Goal: Use online tool/utility: Utilize a website feature to perform a specific function

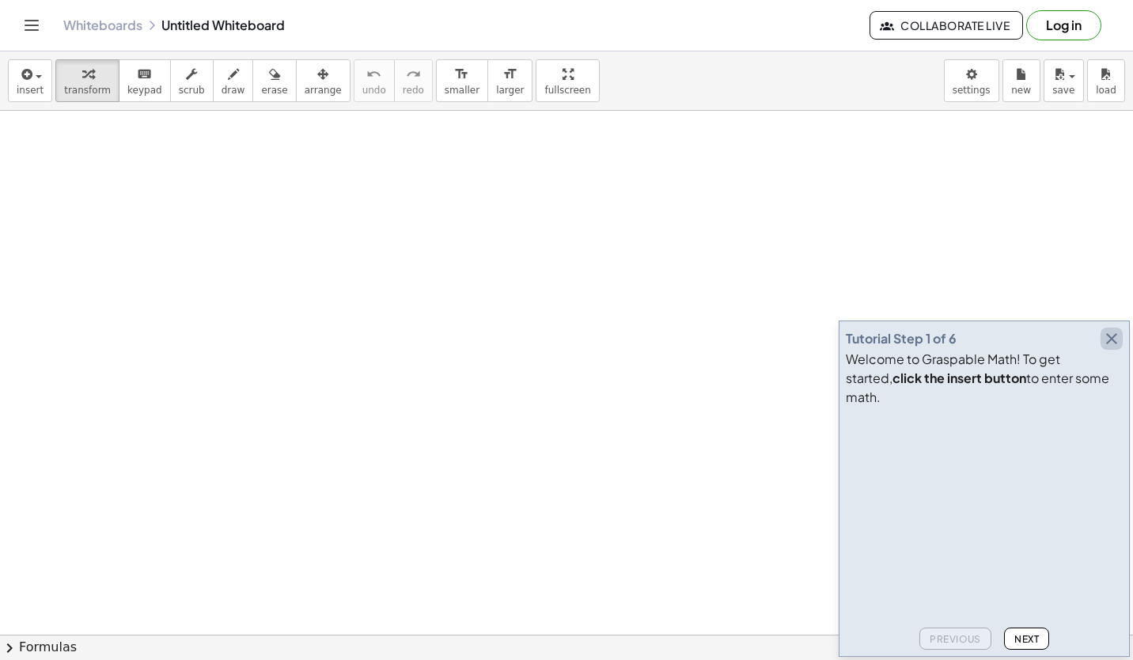
click at [1114, 348] on icon "button" at bounding box center [1111, 338] width 19 height 19
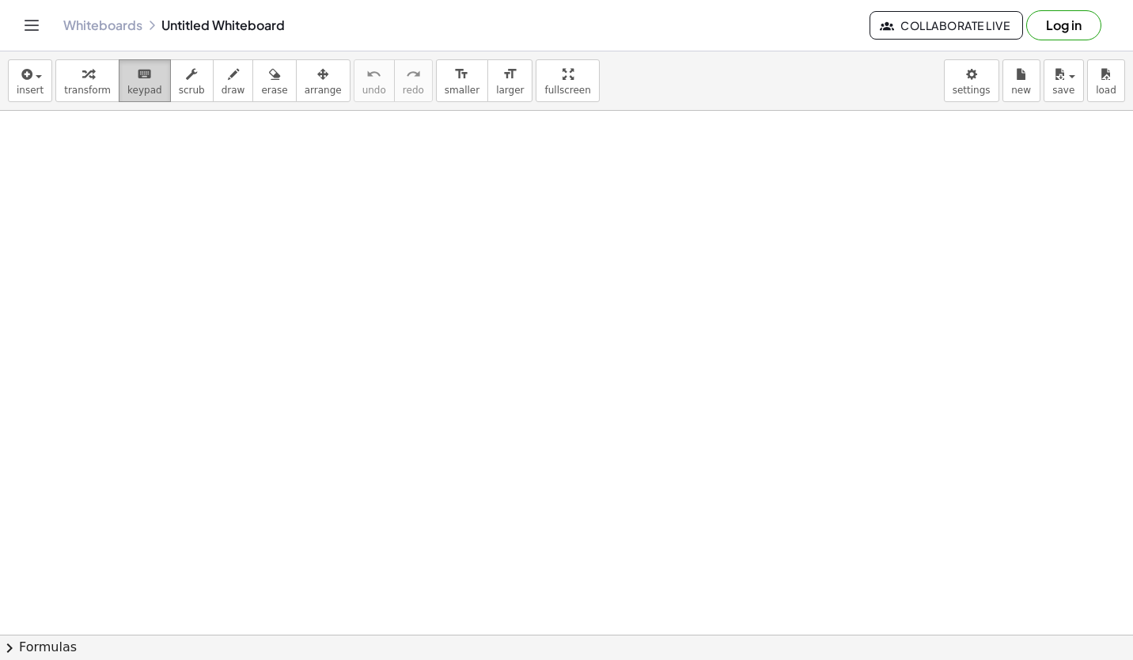
click at [131, 85] on span "keypad" at bounding box center [144, 90] width 35 height 11
click at [137, 78] on icon "keyboard" at bounding box center [144, 74] width 15 height 19
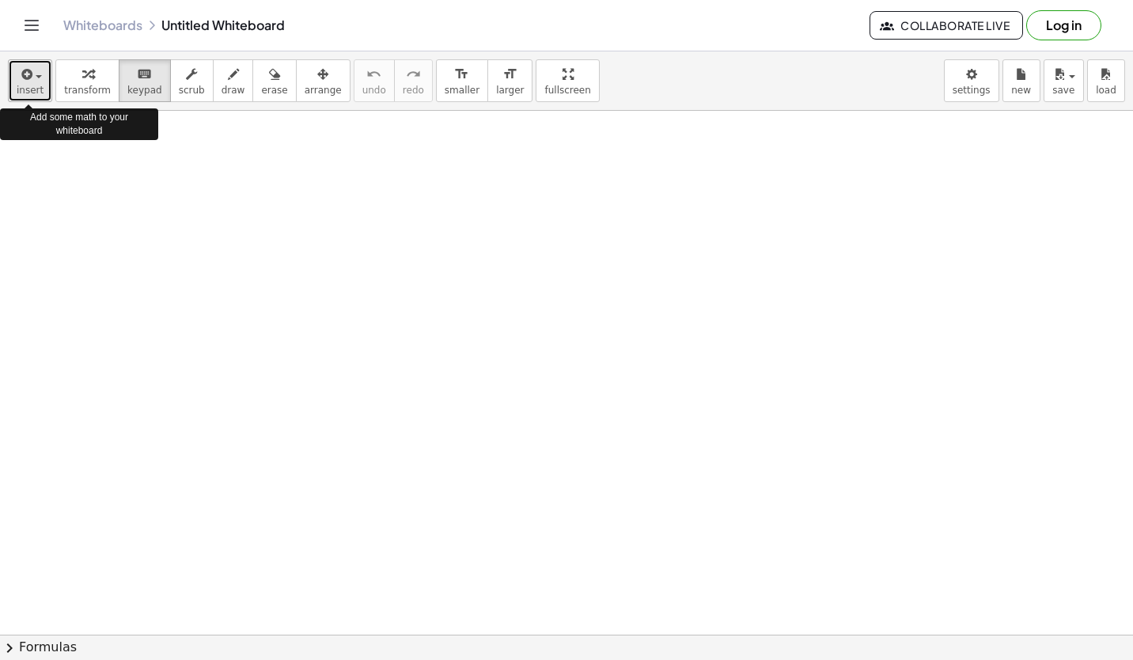
click at [36, 76] on span "button" at bounding box center [39, 76] width 6 height 3
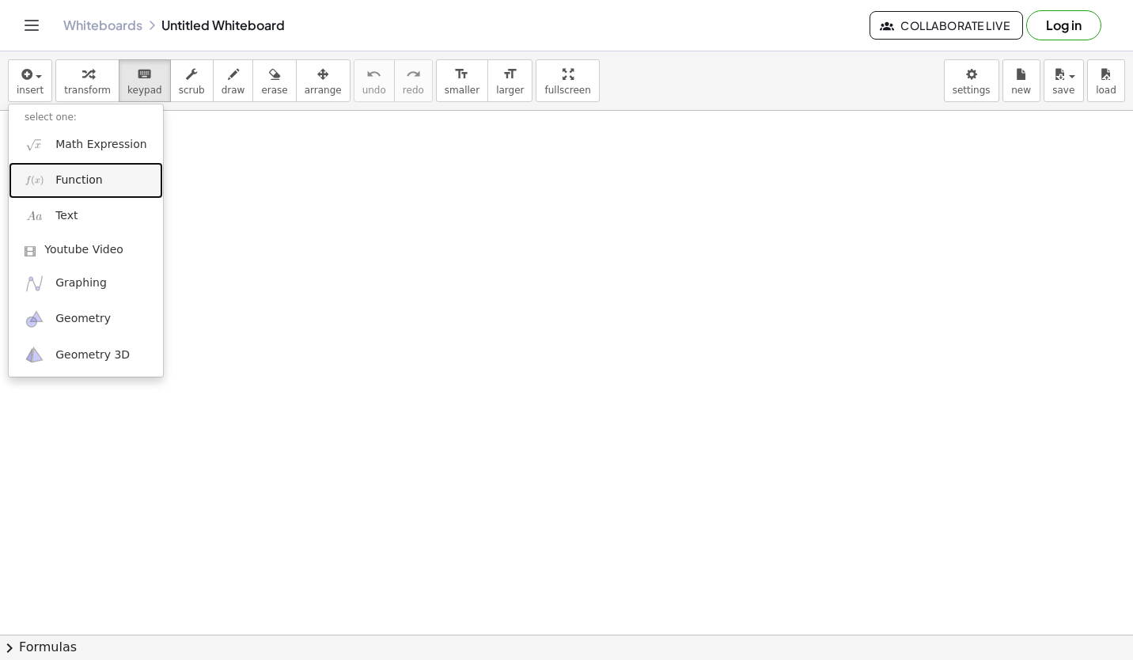
click at [127, 174] on link "Function" at bounding box center [86, 180] width 154 height 36
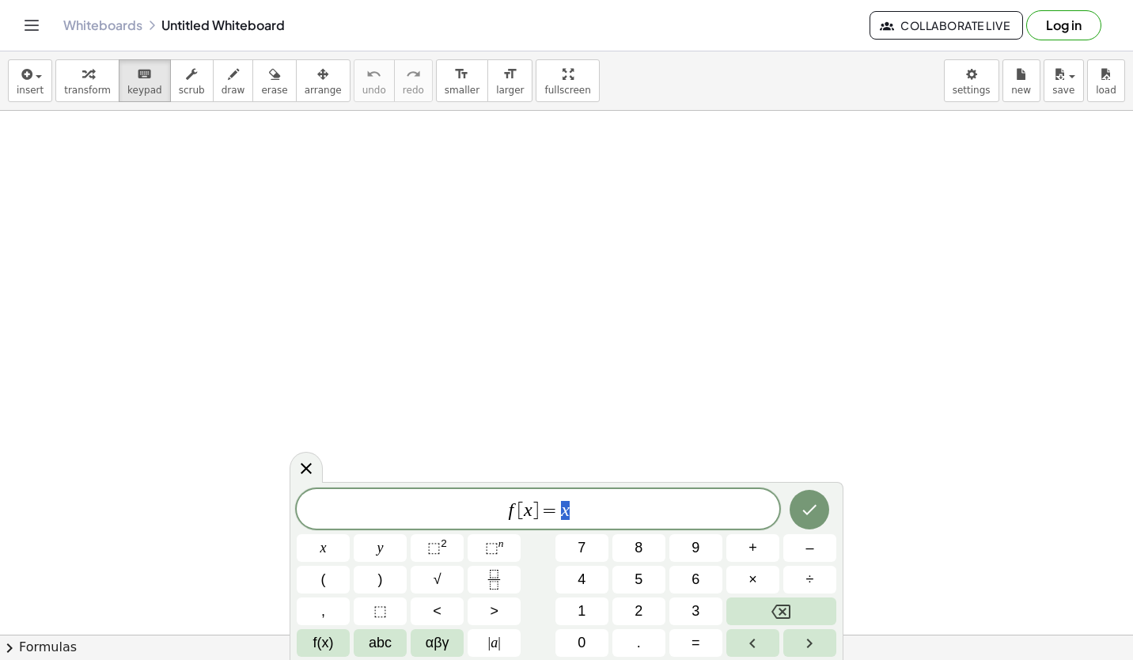
click at [645, 509] on span "f [ x ] = x" at bounding box center [538, 510] width 483 height 22
click at [799, 508] on button "Done" at bounding box center [809, 510] width 40 height 40
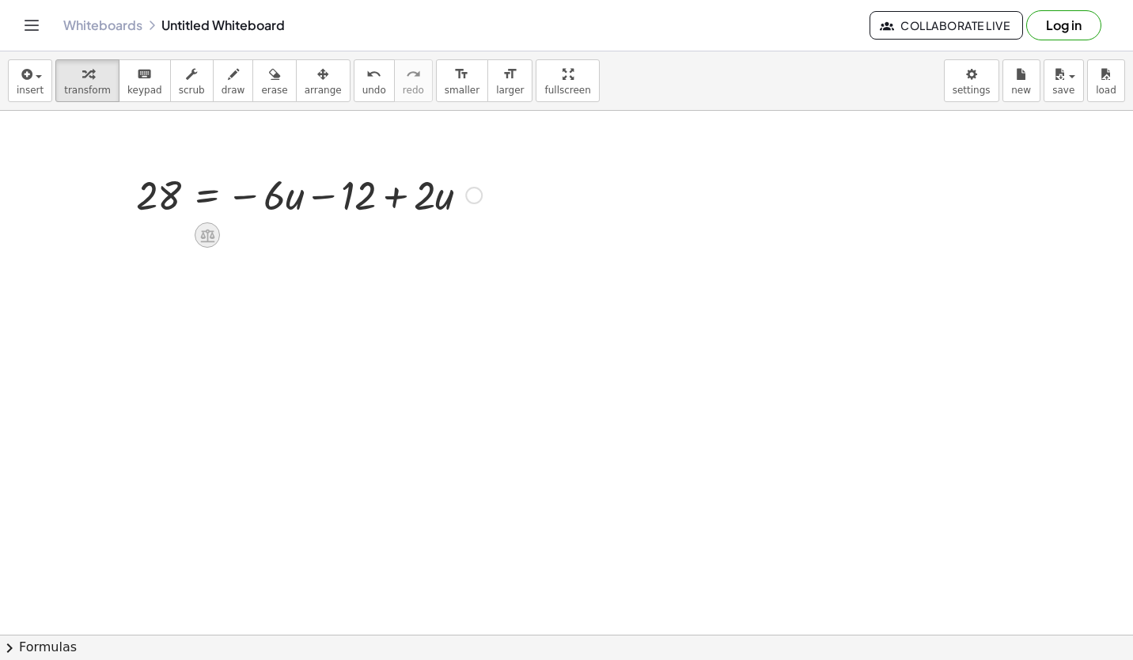
click at [210, 241] on icon at bounding box center [207, 235] width 14 height 13
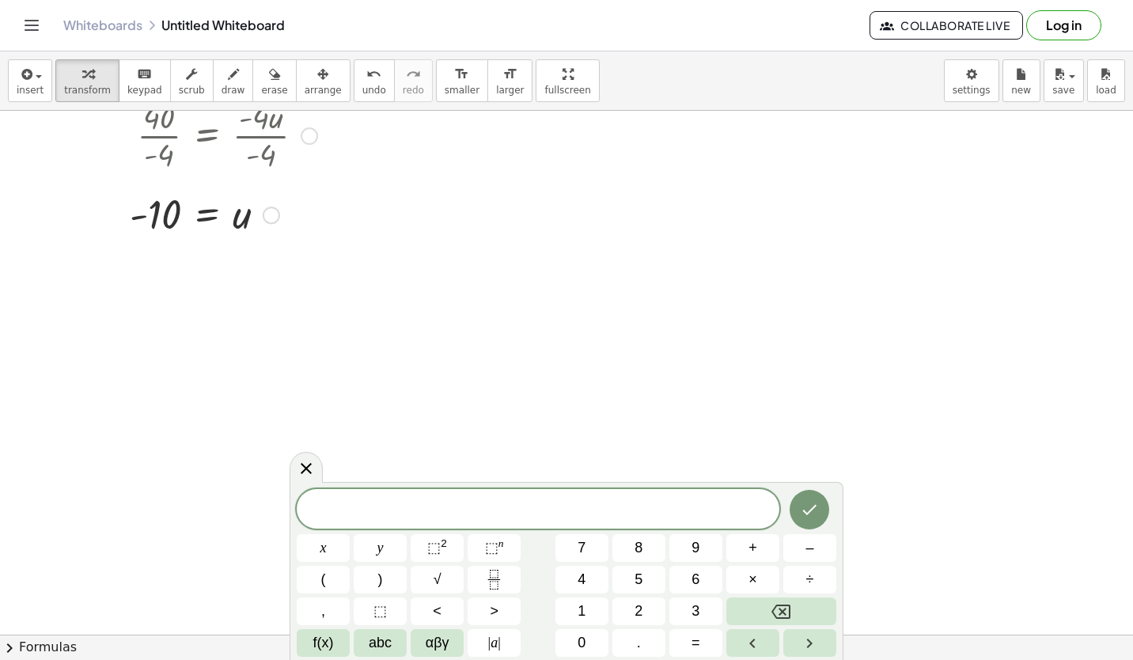
scroll to position [575, 0]
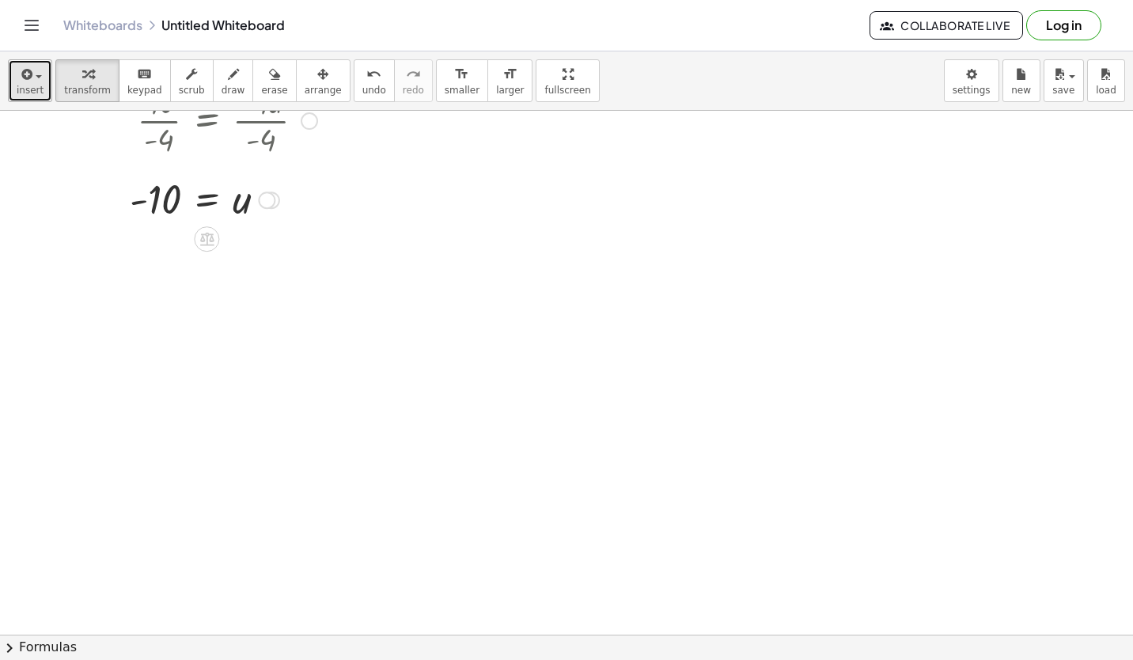
click at [36, 83] on button "insert" at bounding box center [30, 80] width 44 height 43
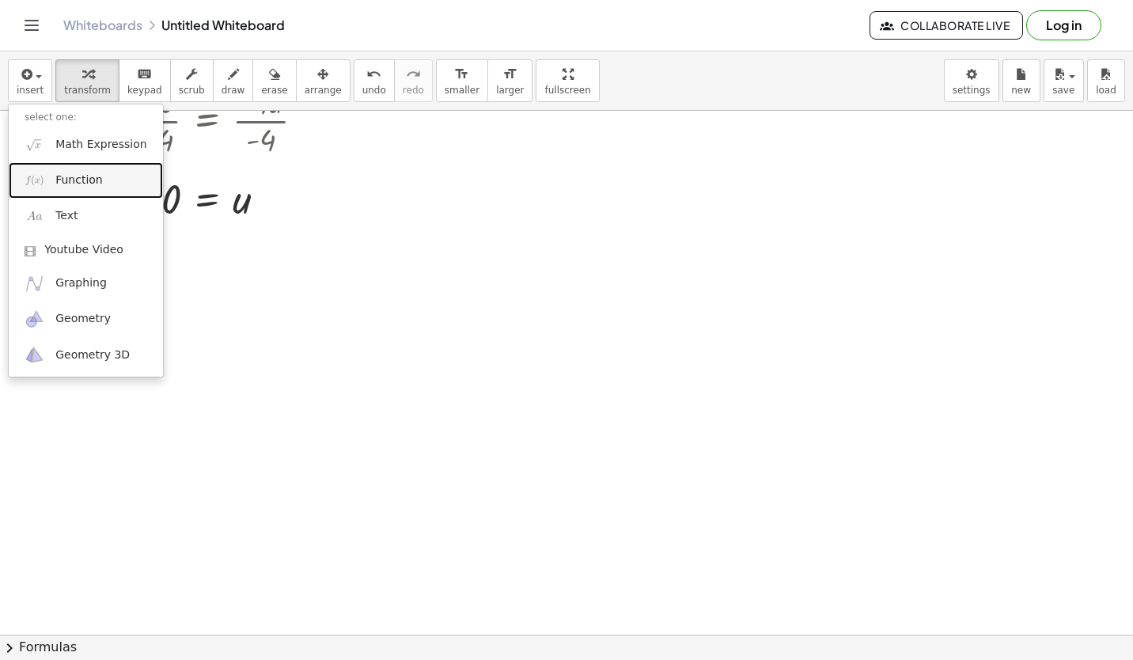
click at [89, 174] on span "Function" at bounding box center [78, 180] width 47 height 16
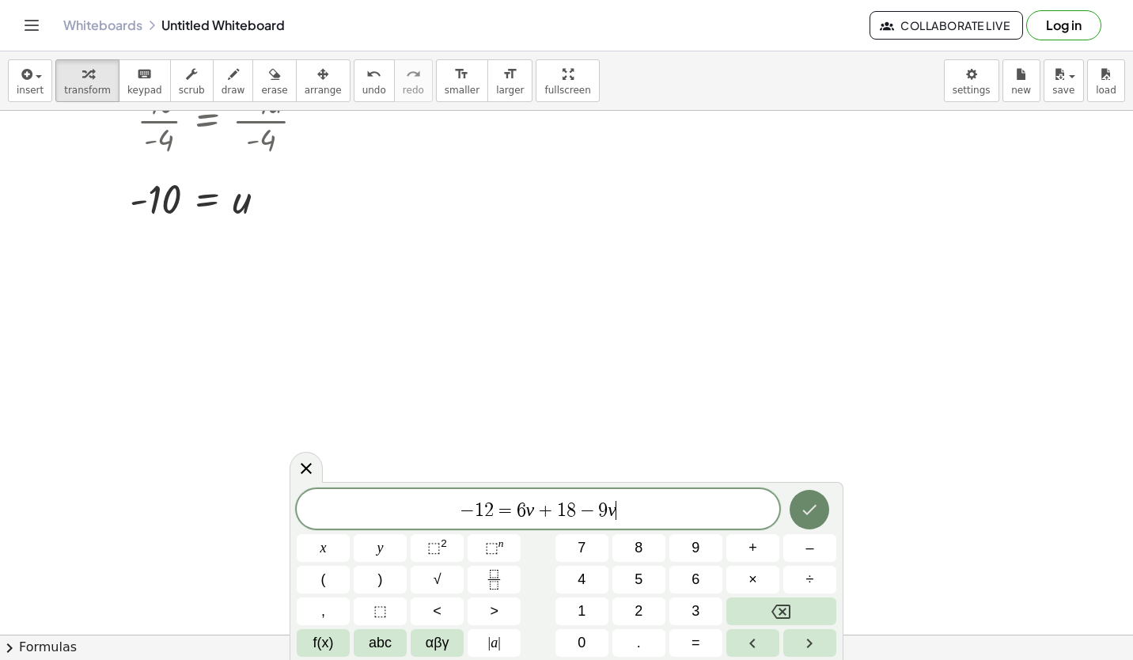
click at [812, 505] on icon "Done" at bounding box center [809, 509] width 19 height 19
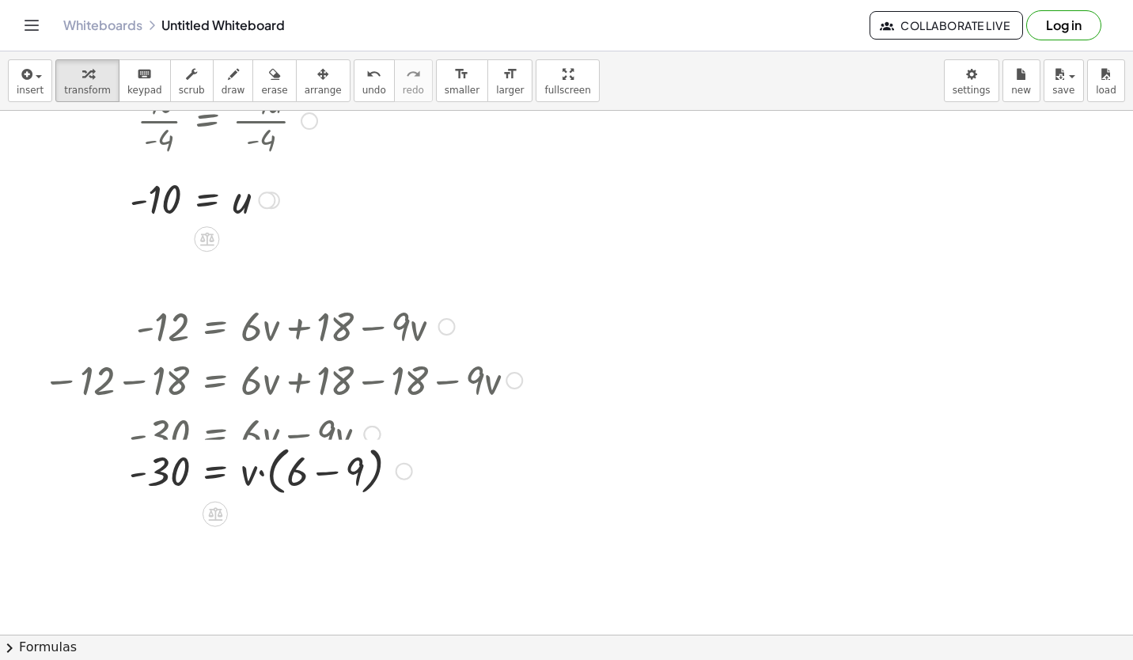
click at [337, 445] on div at bounding box center [267, 433] width 464 height 54
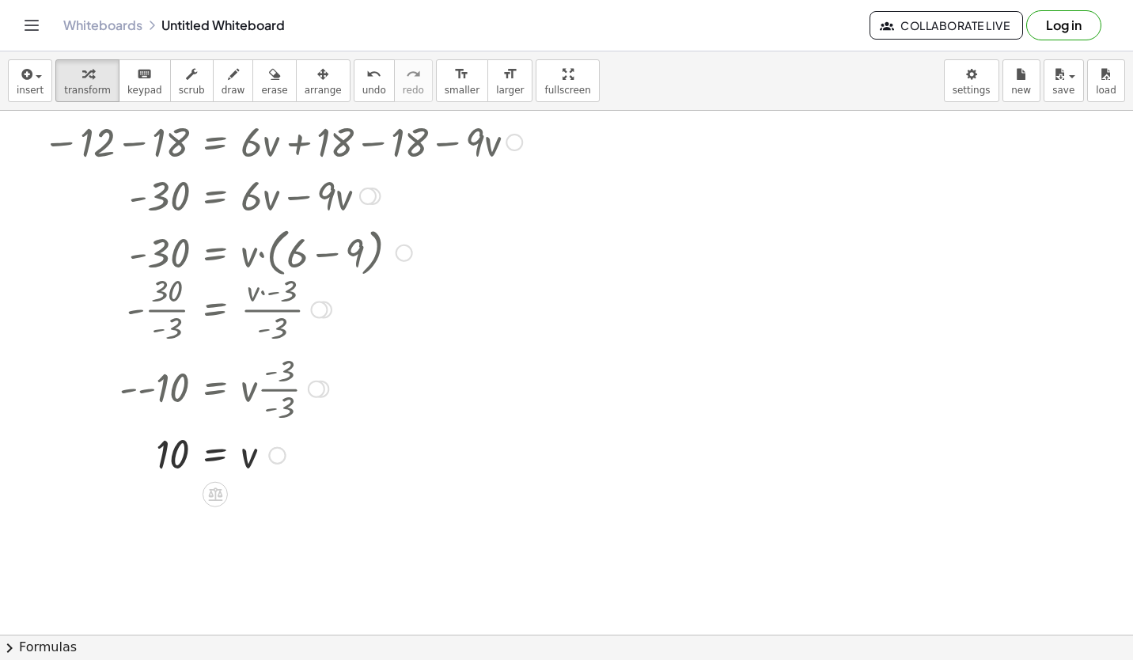
scroll to position [872, 0]
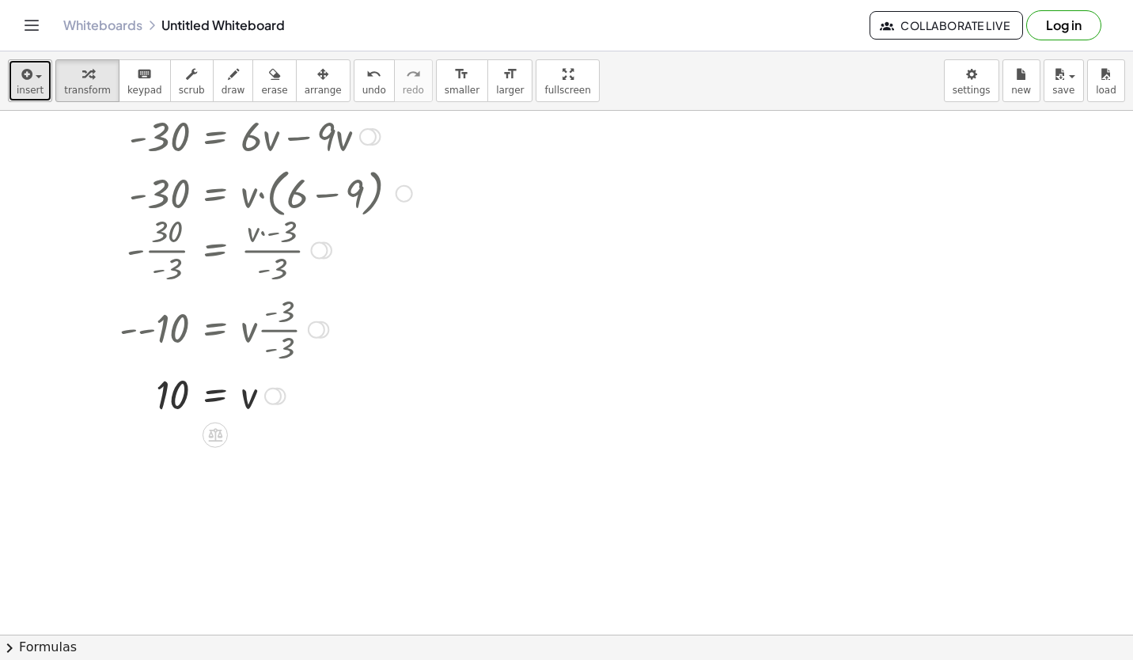
click at [38, 85] on span "insert" at bounding box center [30, 90] width 27 height 11
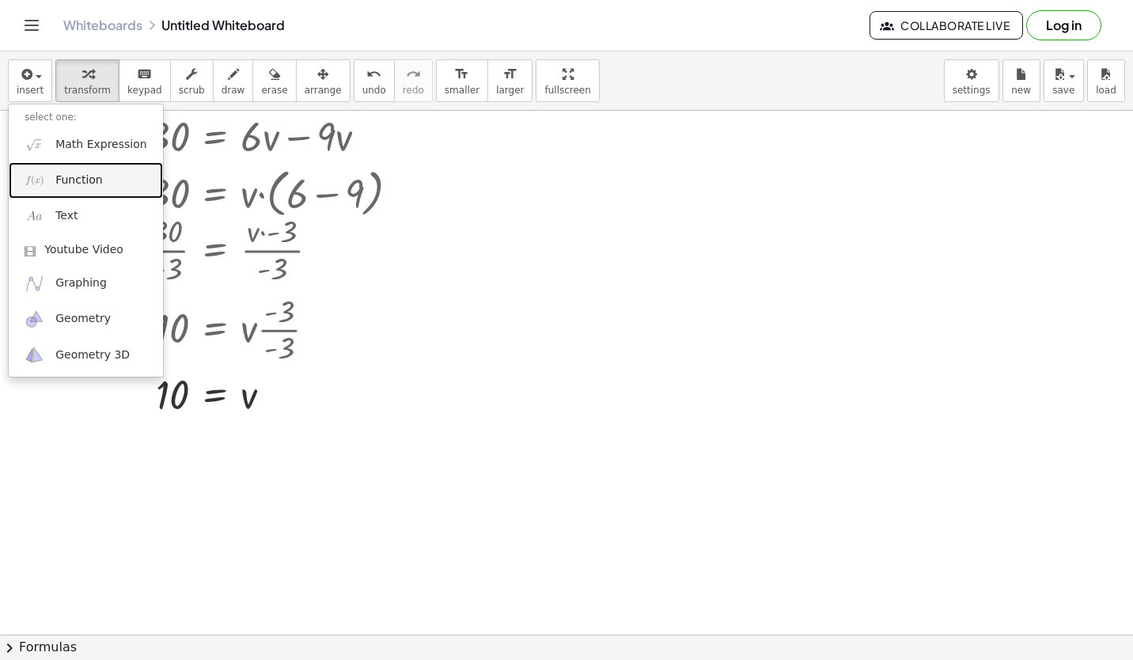
click at [100, 181] on link "Function" at bounding box center [86, 180] width 154 height 36
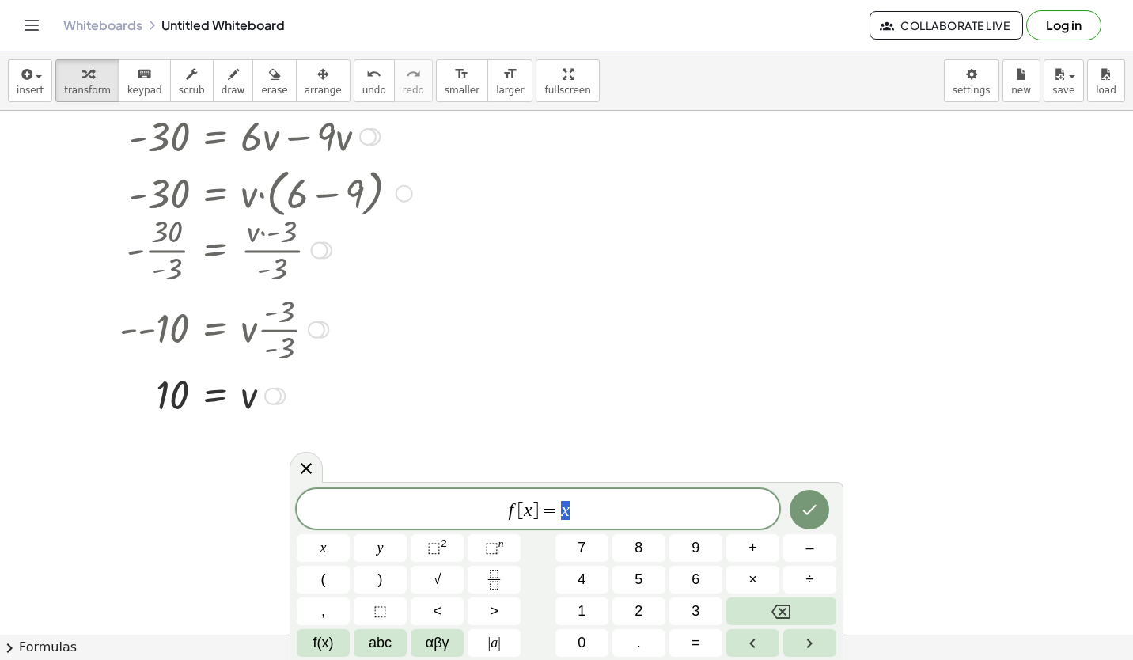
click at [100, 184] on div at bounding box center [321, 192] width 572 height 60
click at [623, 501] on span "f [ x ] = x" at bounding box center [538, 510] width 483 height 22
click at [801, 502] on icon "Done" at bounding box center [809, 509] width 19 height 19
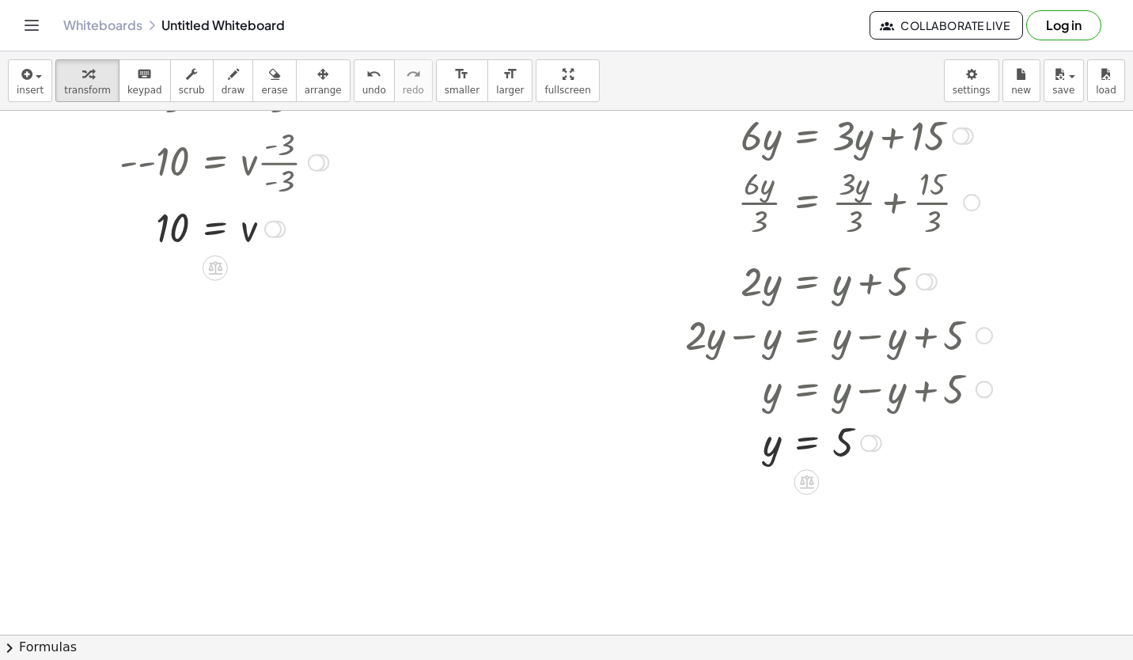
scroll to position [1042, 0]
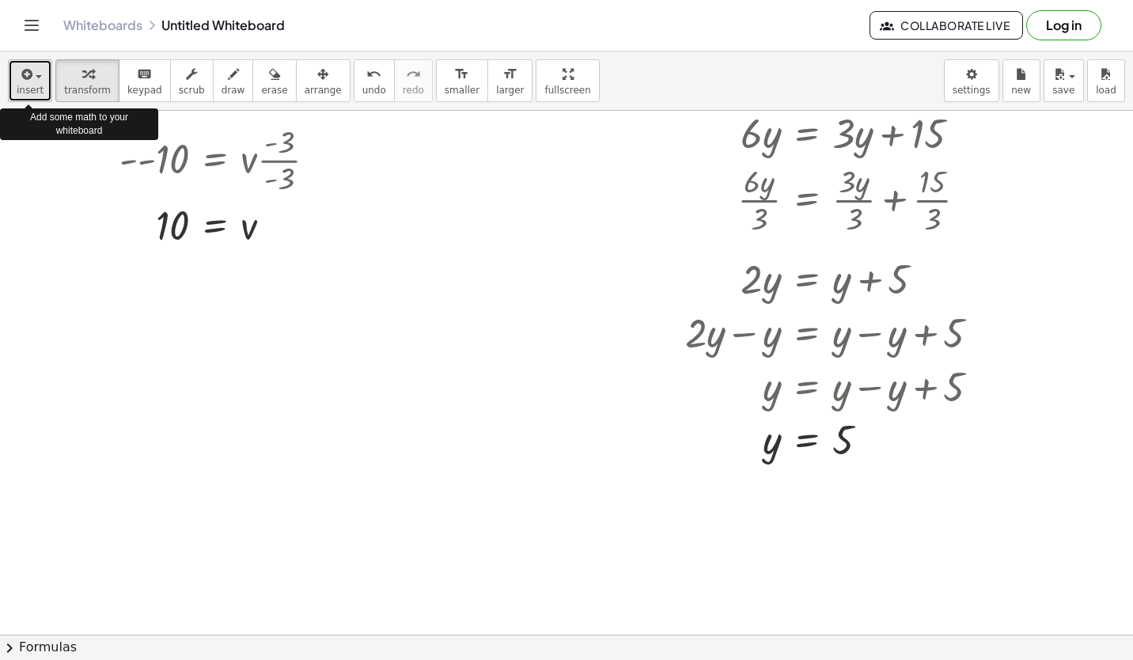
click at [32, 83] on button "insert" at bounding box center [30, 80] width 44 height 43
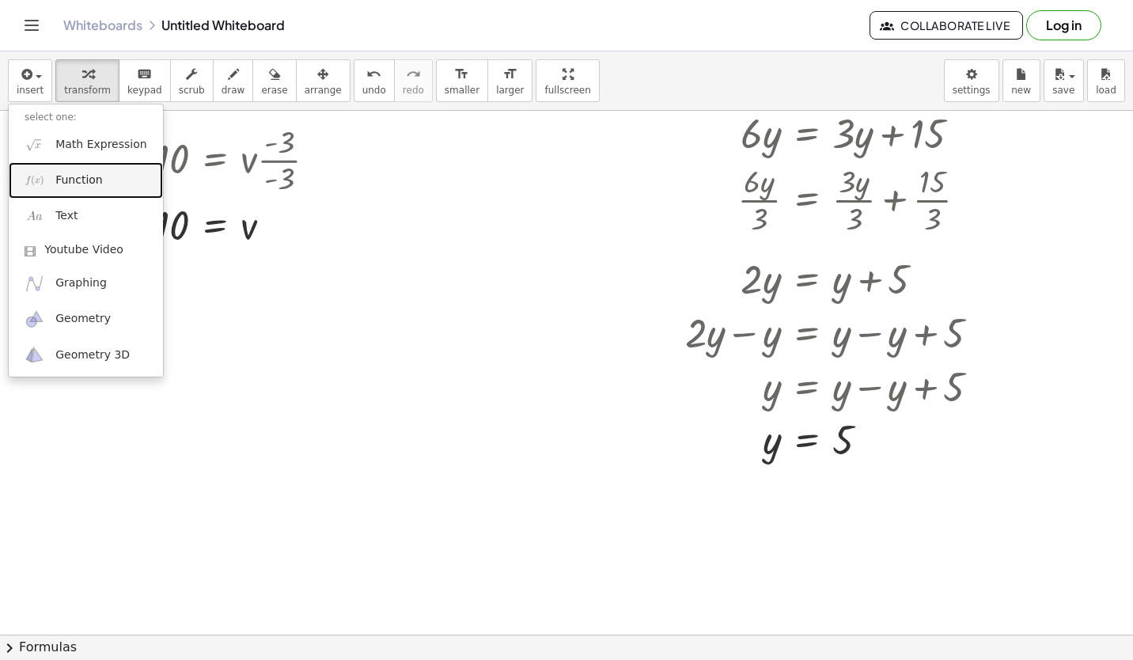
click at [87, 176] on span "Function" at bounding box center [78, 180] width 47 height 16
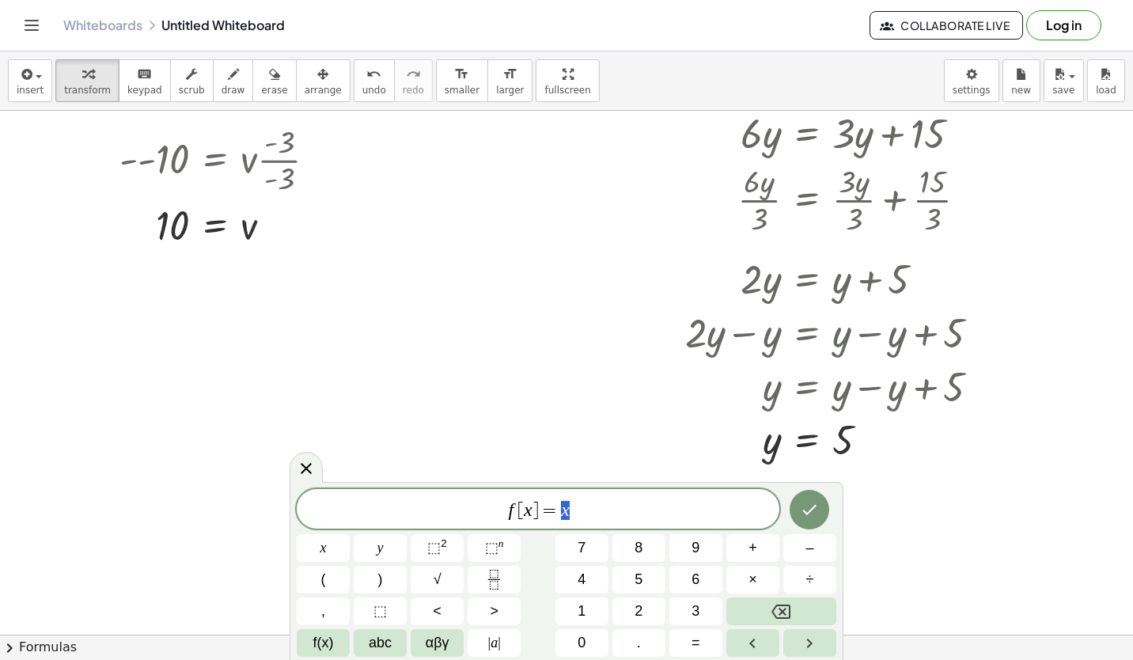
click at [588, 511] on span "f [ x ] = x" at bounding box center [538, 510] width 483 height 22
click at [804, 504] on icon "Done" at bounding box center [809, 509] width 19 height 19
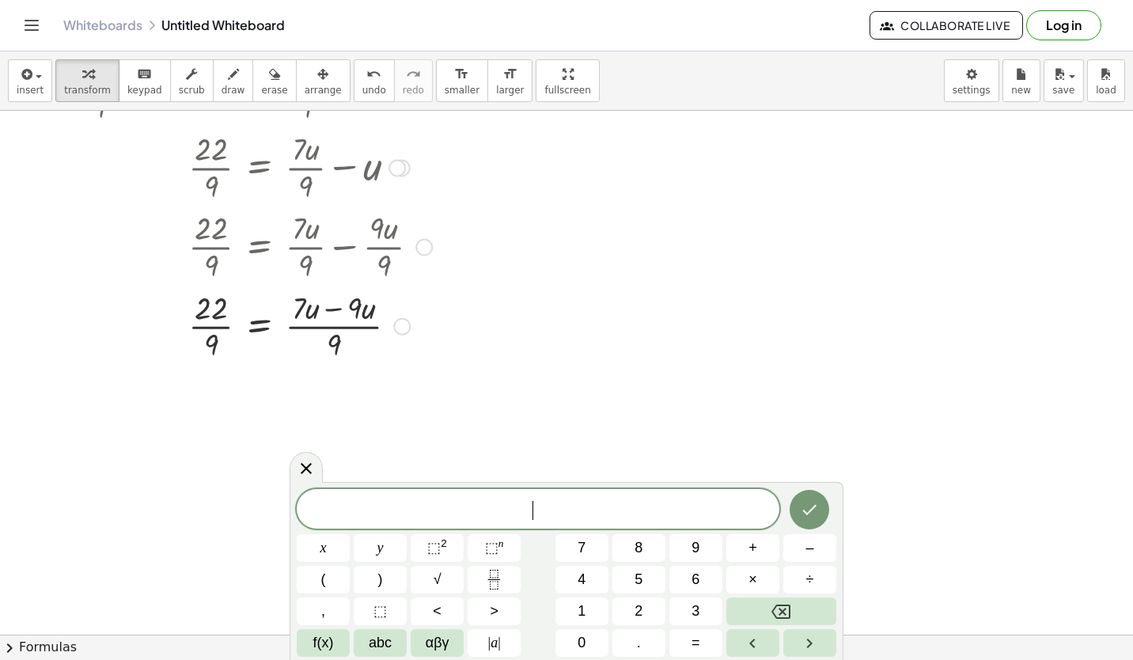
scroll to position [1612, 0]
click at [338, 366] on div "+ 23 + · 18 · u = − 21 + · 14 · u + 23 + 21 + · 18 · u = − 21 + 21 + · 14 · u +…" at bounding box center [277, 46] width 555 height 645
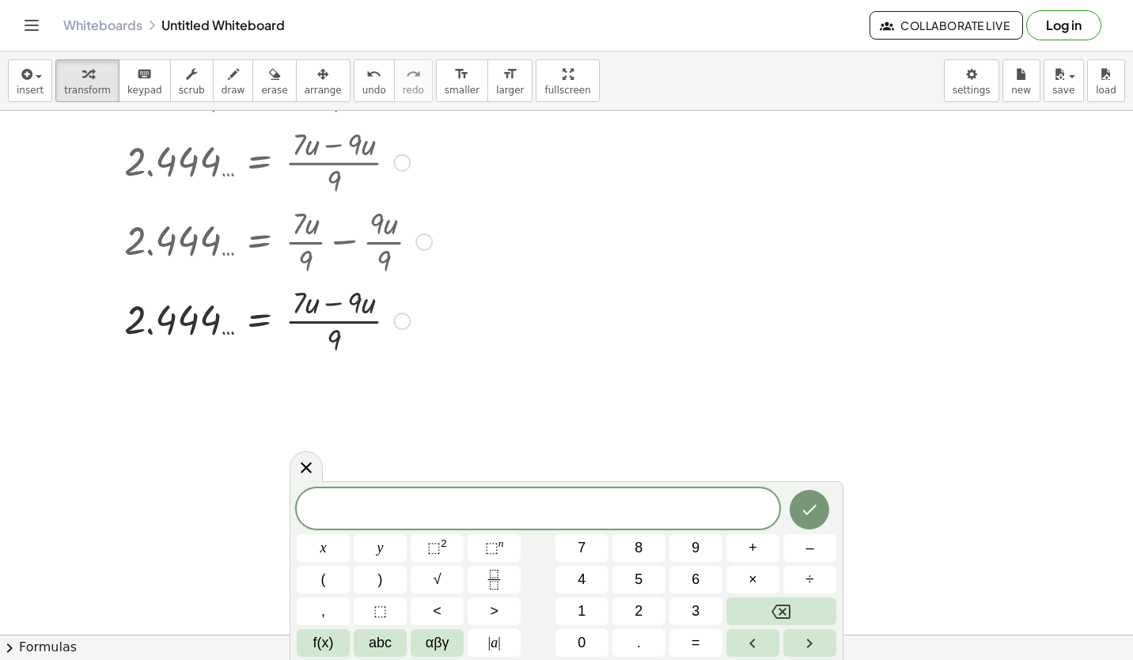
scroll to position [1858, 0]
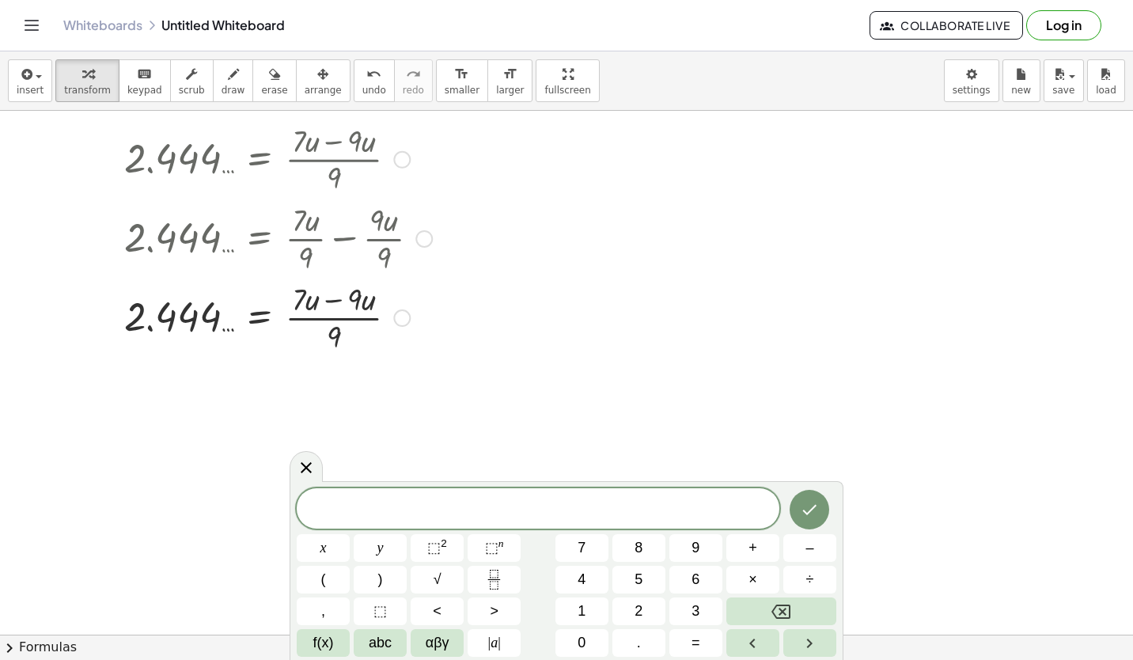
click at [403, 316] on div at bounding box center [401, 317] width 17 height 17
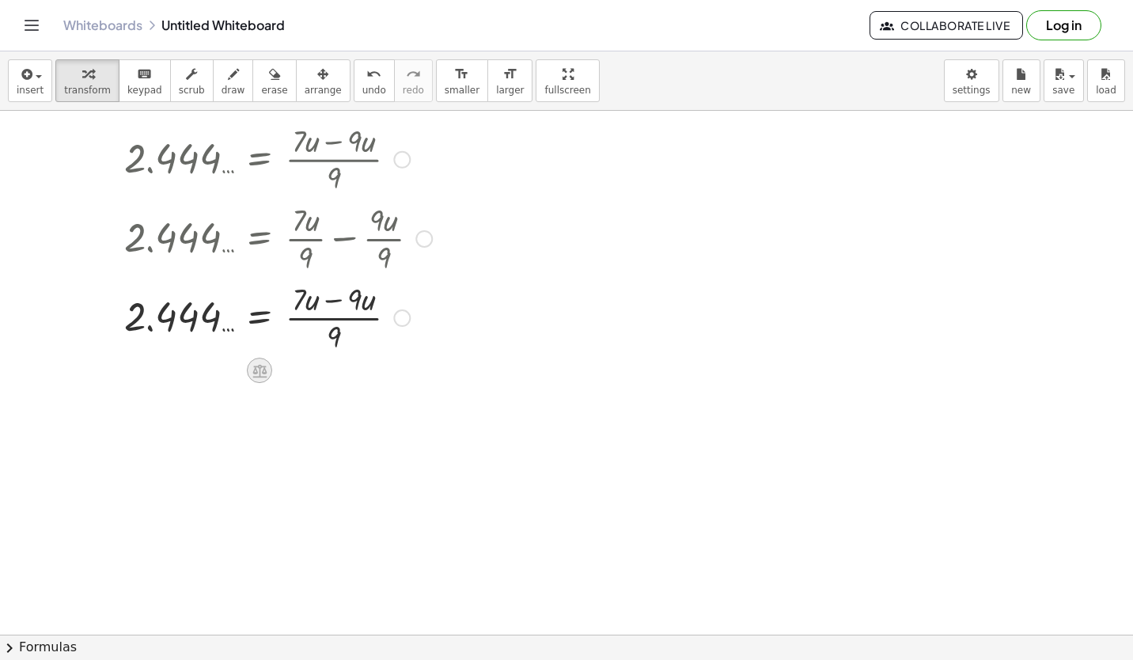
click at [259, 367] on icon at bounding box center [259, 370] width 14 height 13
click at [341, 305] on div at bounding box center [283, 316] width 535 height 79
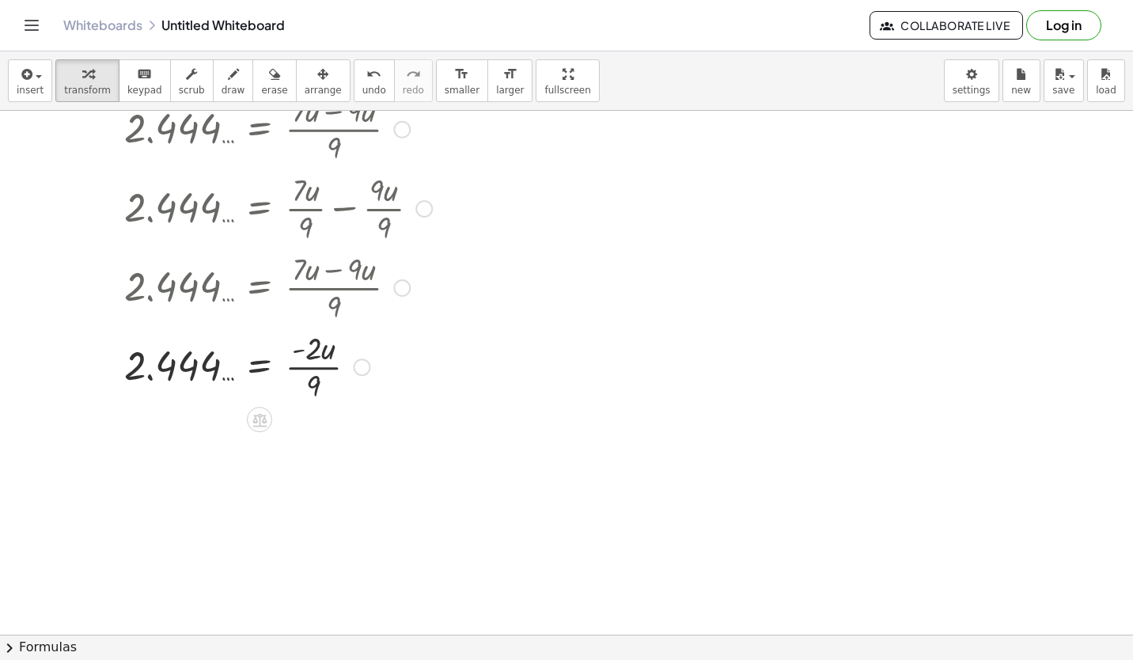
scroll to position [1893, 0]
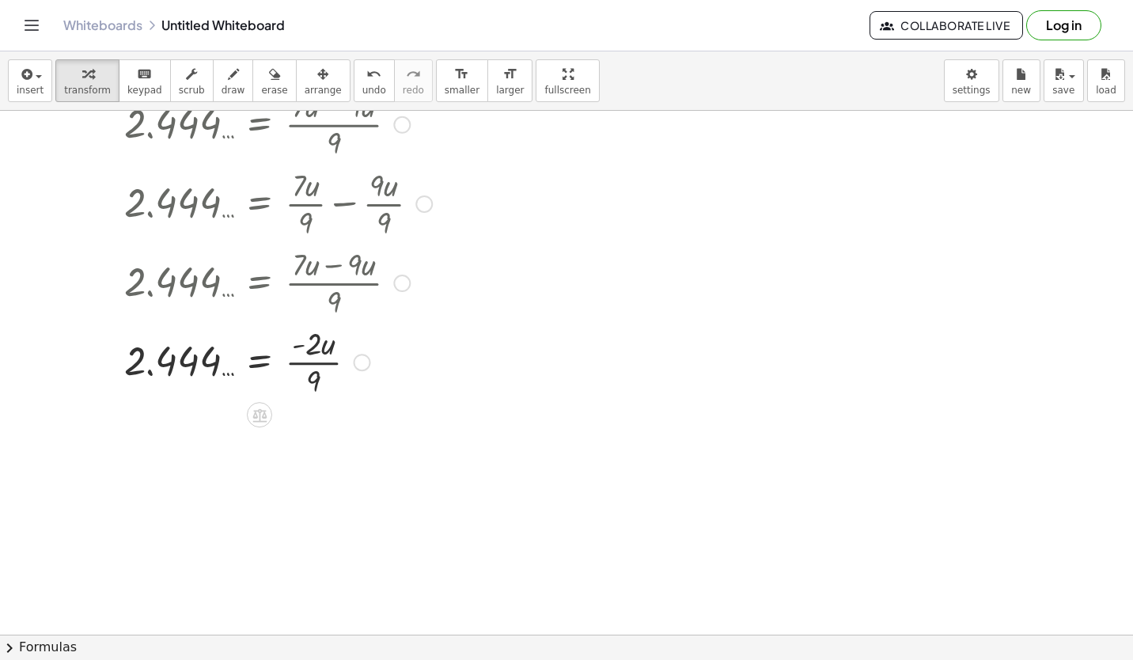
click at [310, 346] on div at bounding box center [283, 360] width 535 height 79
click at [317, 381] on div at bounding box center [283, 360] width 535 height 79
click at [317, 361] on div at bounding box center [283, 360] width 535 height 79
drag, startPoint x: 315, startPoint y: 376, endPoint x: 365, endPoint y: 381, distance: 50.9
click at [365, 381] on div at bounding box center [283, 360] width 535 height 79
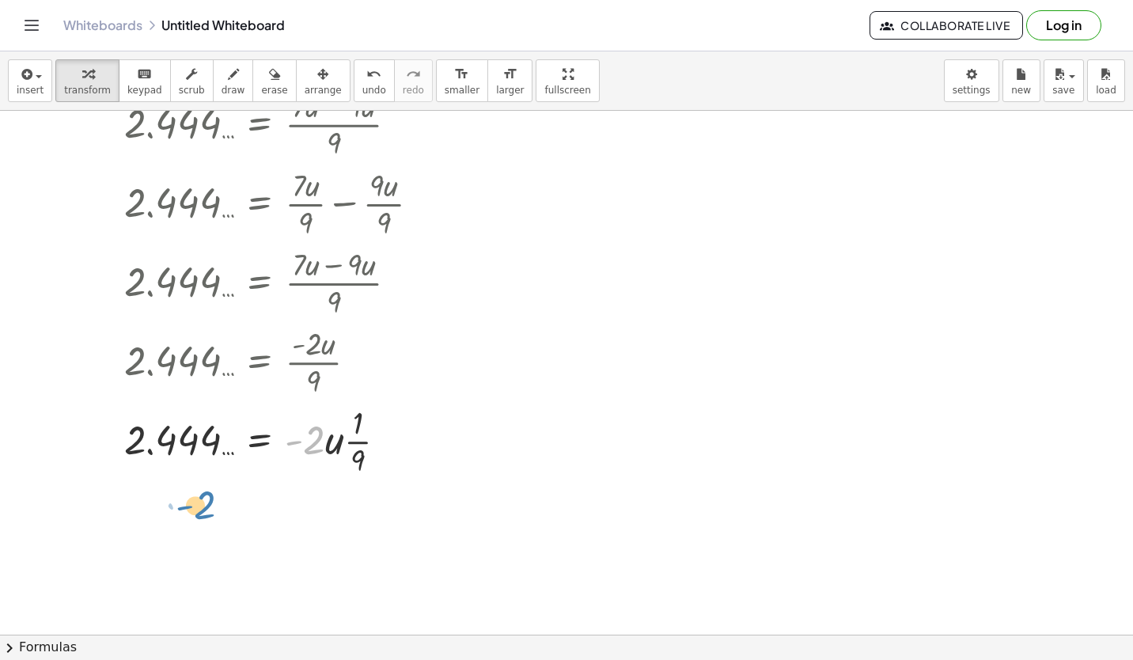
drag, startPoint x: 319, startPoint y: 437, endPoint x: 204, endPoint y: 501, distance: 131.0
drag, startPoint x: 335, startPoint y: 446, endPoint x: 406, endPoint y: 447, distance: 71.2
click at [406, 447] on div at bounding box center [283, 439] width 535 height 79
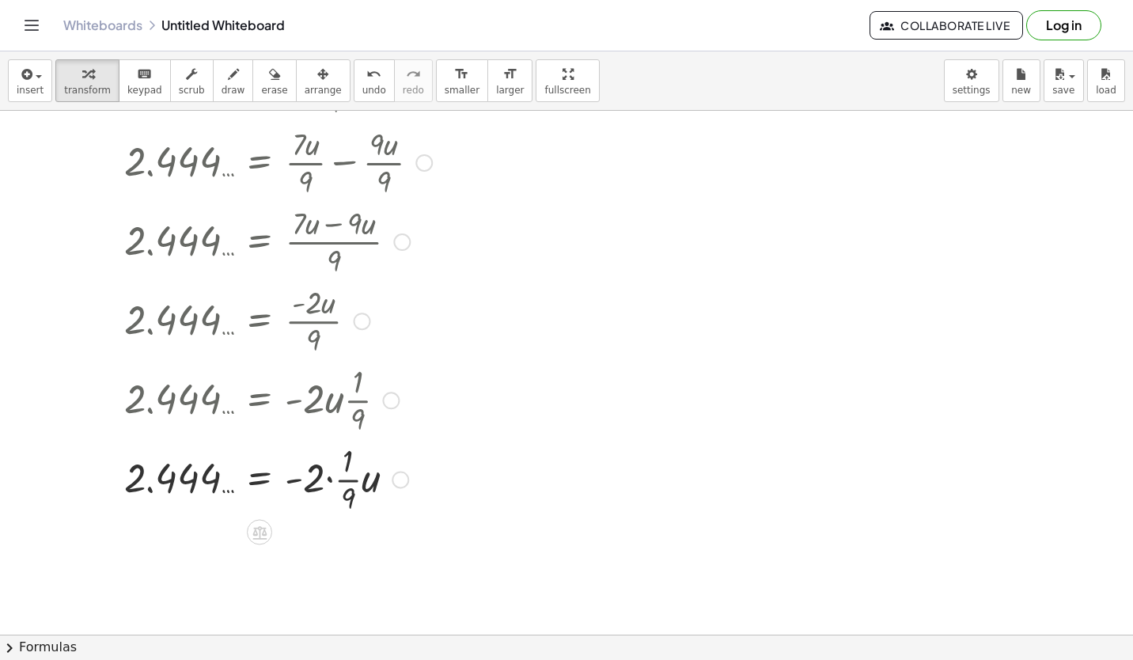
scroll to position [1935, 0]
click at [327, 475] on div at bounding box center [283, 476] width 535 height 79
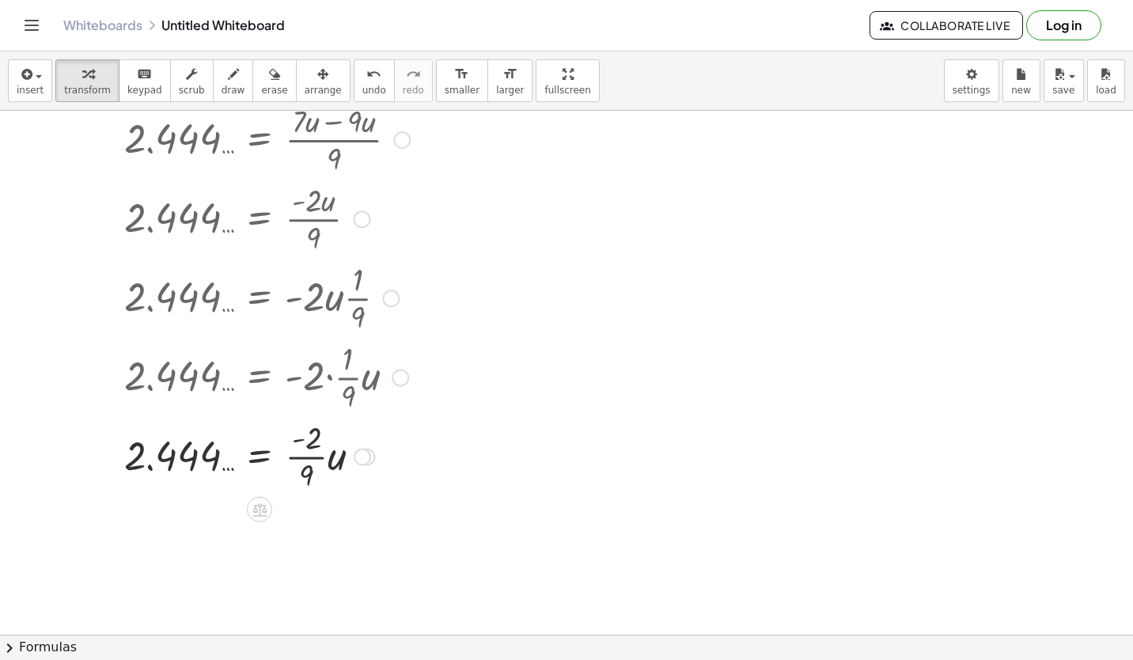
scroll to position [2037, 0]
drag, startPoint x: 305, startPoint y: 458, endPoint x: 222, endPoint y: 468, distance: 83.7
click at [222, 468] on div at bounding box center [283, 453] width 535 height 79
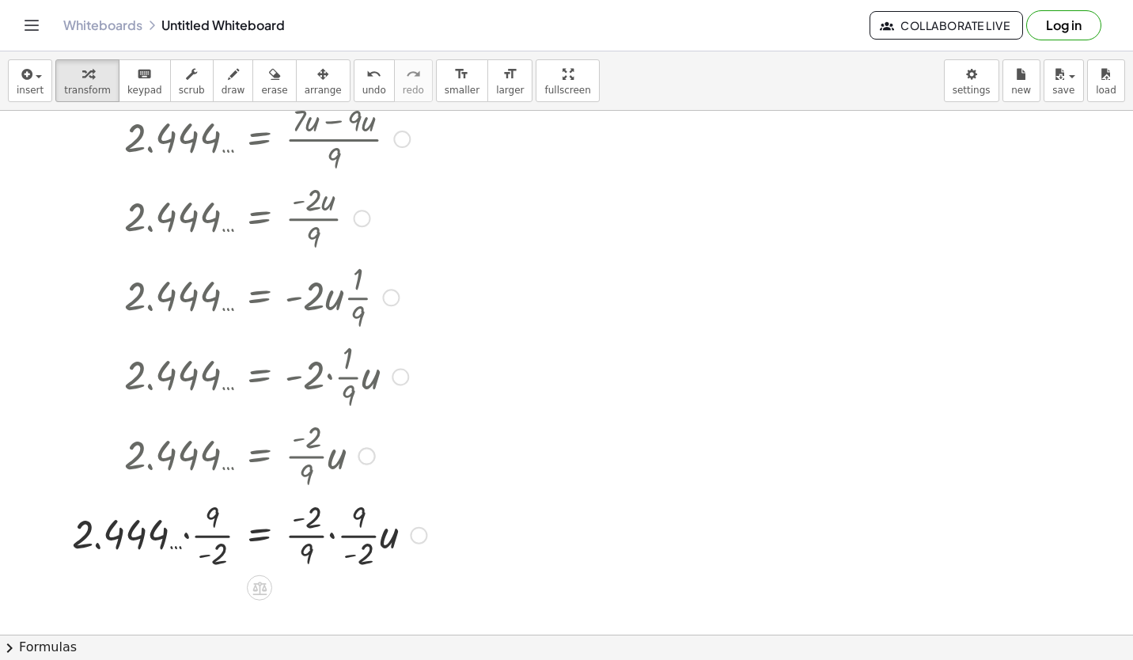
click at [330, 536] on div at bounding box center [283, 533] width 535 height 79
click at [324, 526] on div at bounding box center [283, 533] width 535 height 79
click at [322, 558] on div at bounding box center [283, 533] width 535 height 79
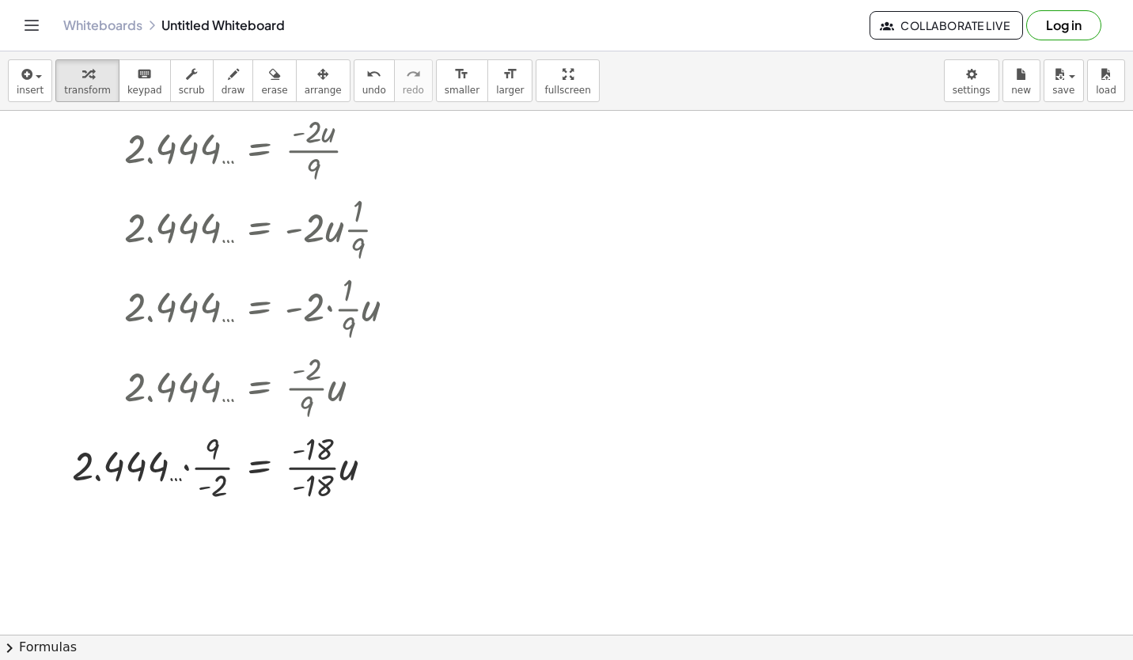
scroll to position [2106, 0]
click at [313, 462] on div at bounding box center [283, 465] width 535 height 79
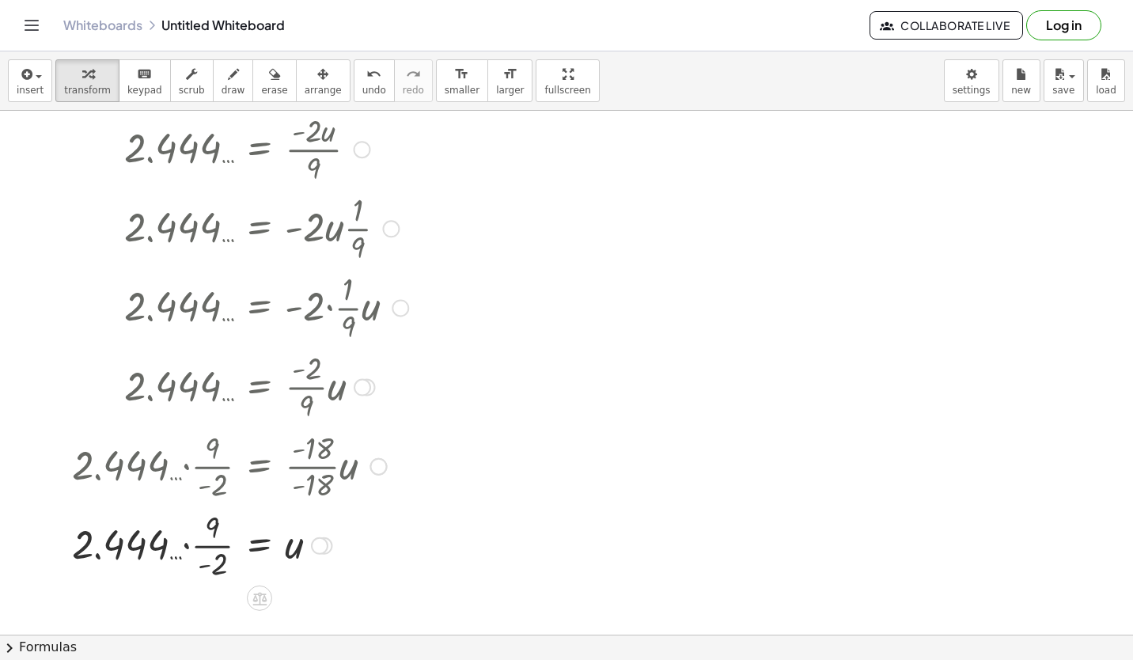
click at [214, 545] on div at bounding box center [283, 544] width 535 height 79
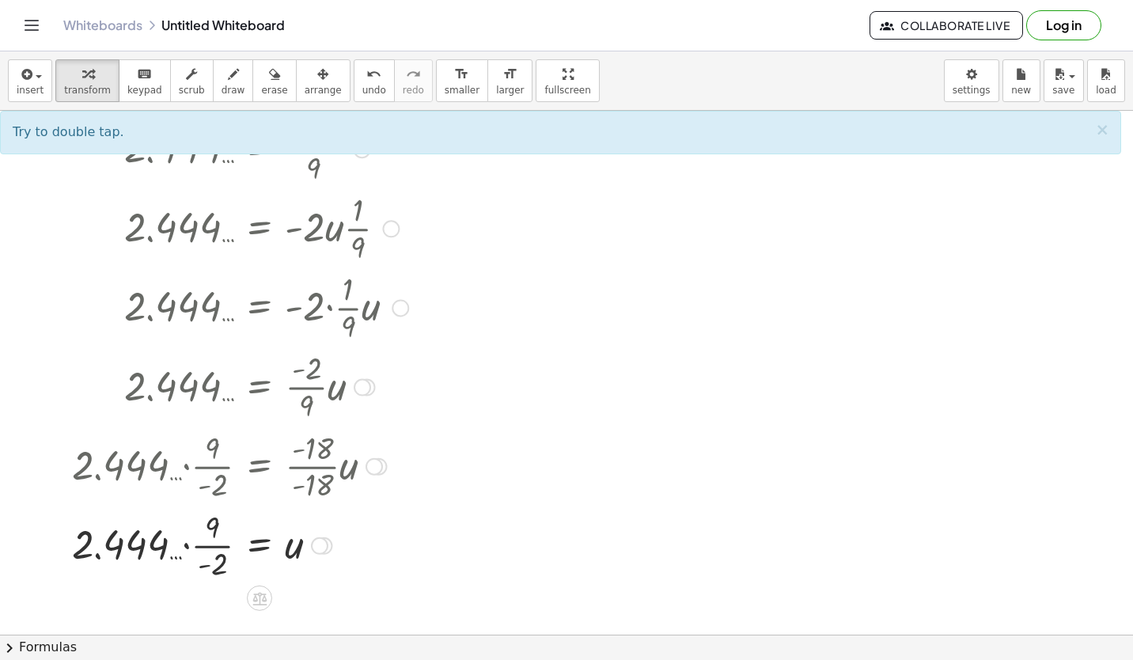
click at [183, 546] on div at bounding box center [283, 544] width 535 height 79
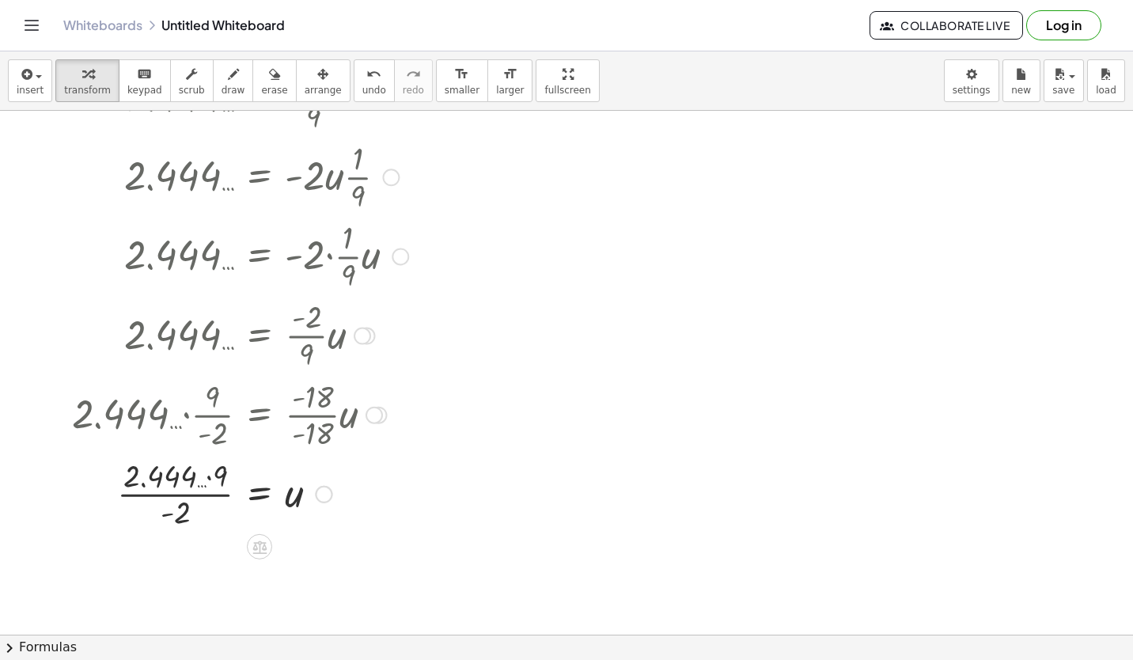
scroll to position [2163, 0]
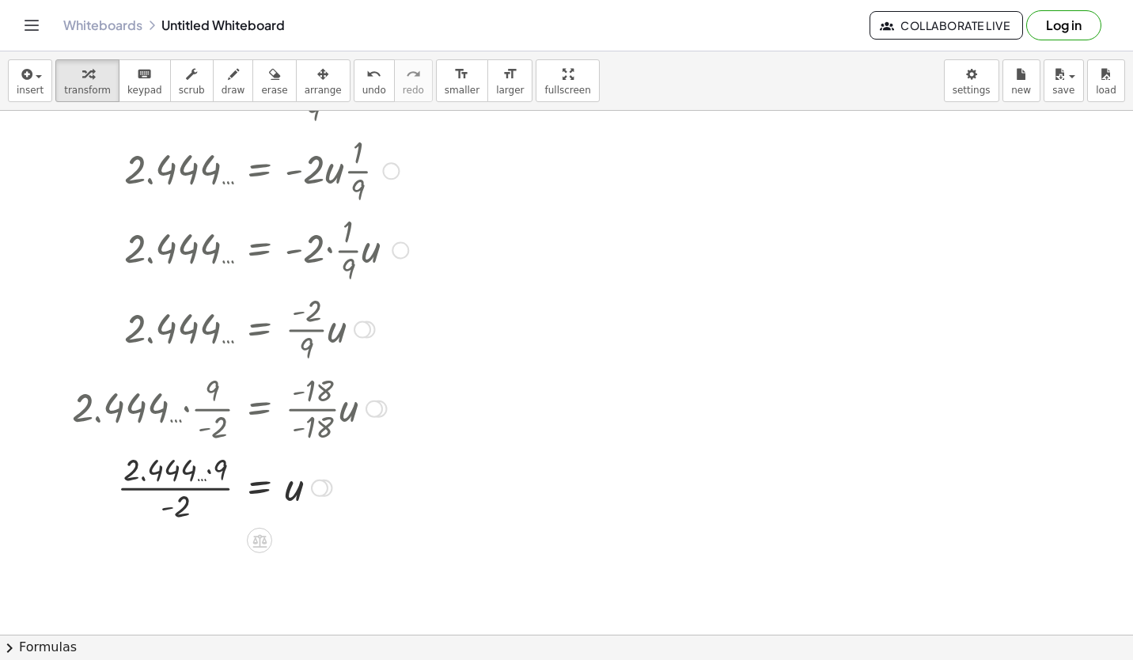
click at [187, 492] on div at bounding box center [283, 486] width 535 height 79
click at [211, 472] on div at bounding box center [283, 486] width 535 height 79
click at [218, 569] on div at bounding box center [283, 565] width 535 height 79
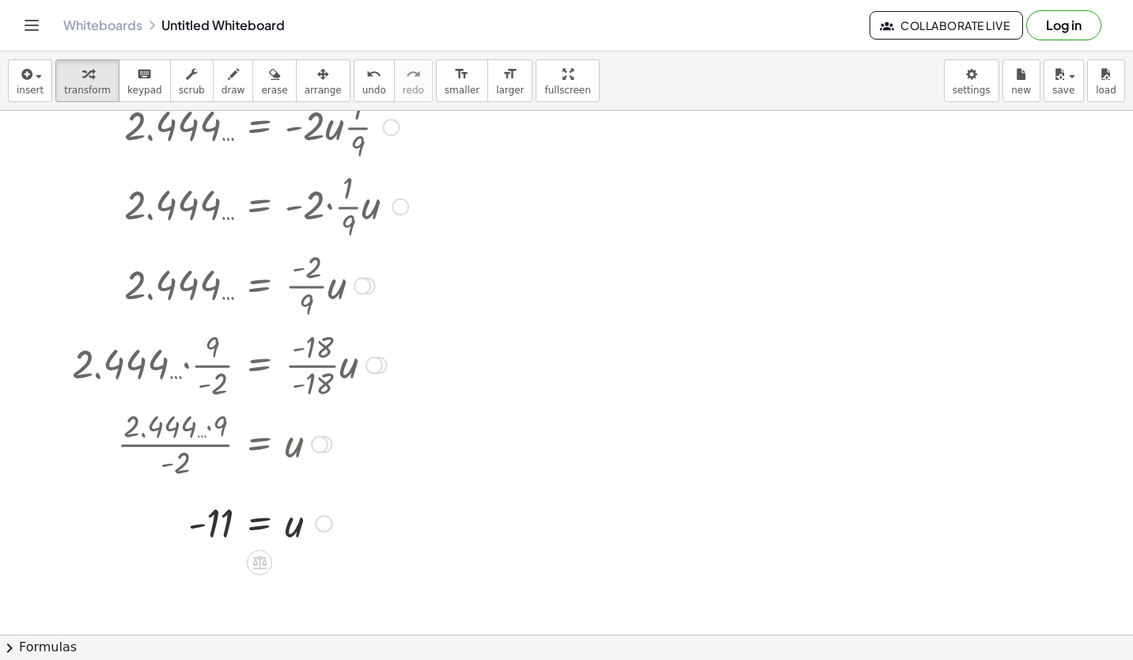
scroll to position [2208, 0]
click at [28, 93] on span "insert" at bounding box center [30, 90] width 27 height 11
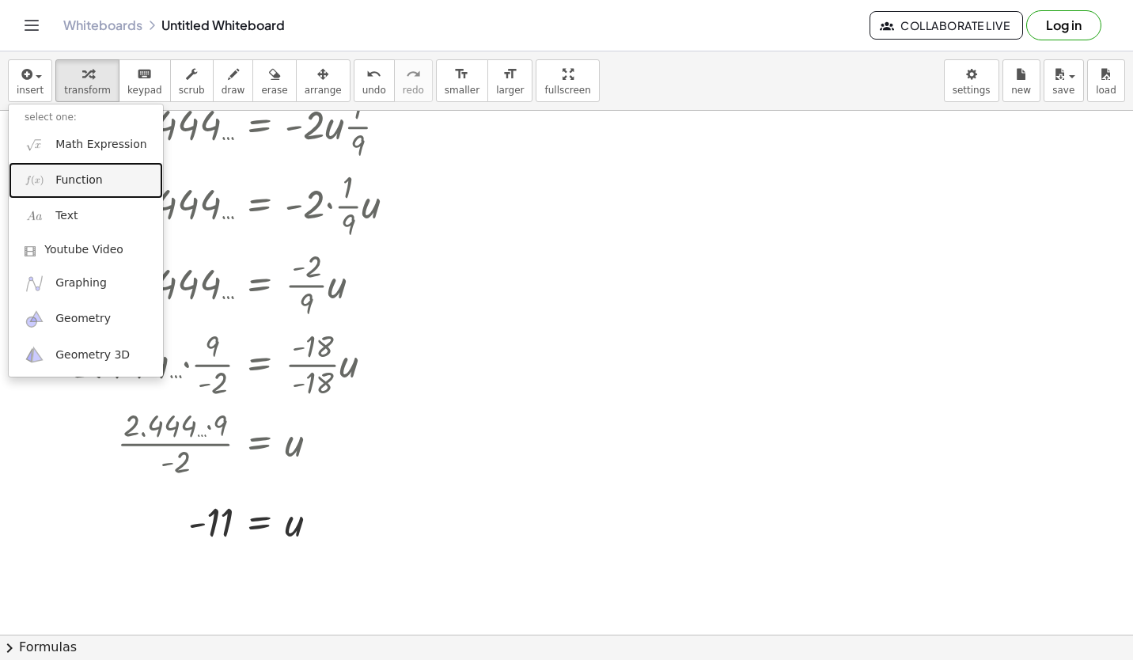
click at [78, 174] on span "Function" at bounding box center [78, 180] width 47 height 16
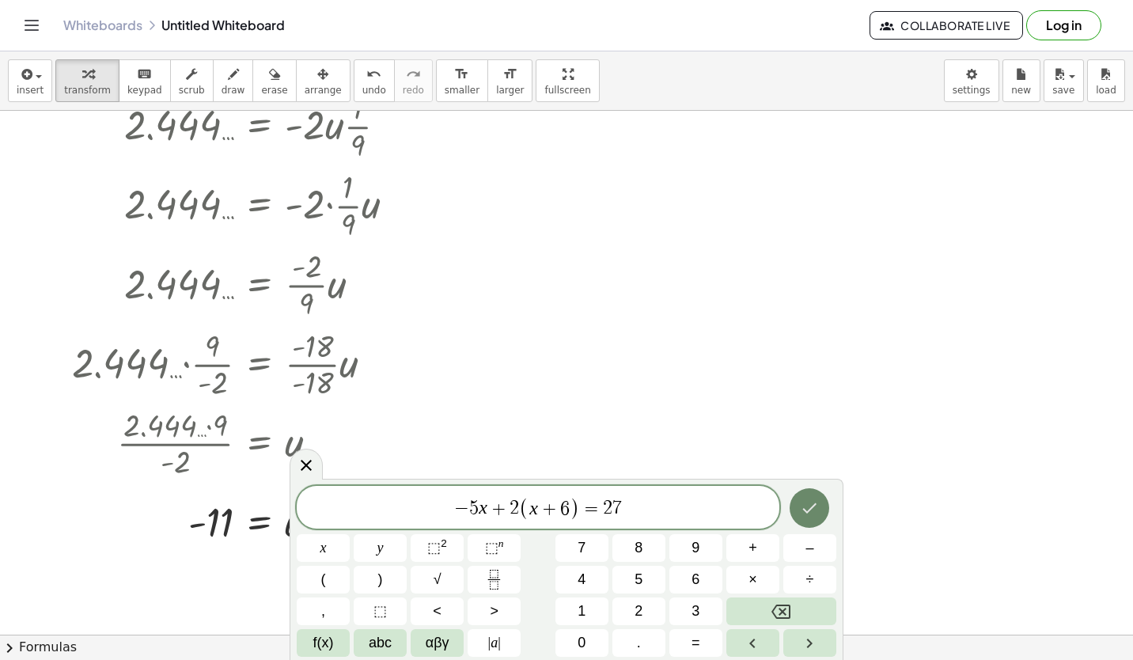
click at [805, 502] on icon "Done" at bounding box center [809, 507] width 19 height 19
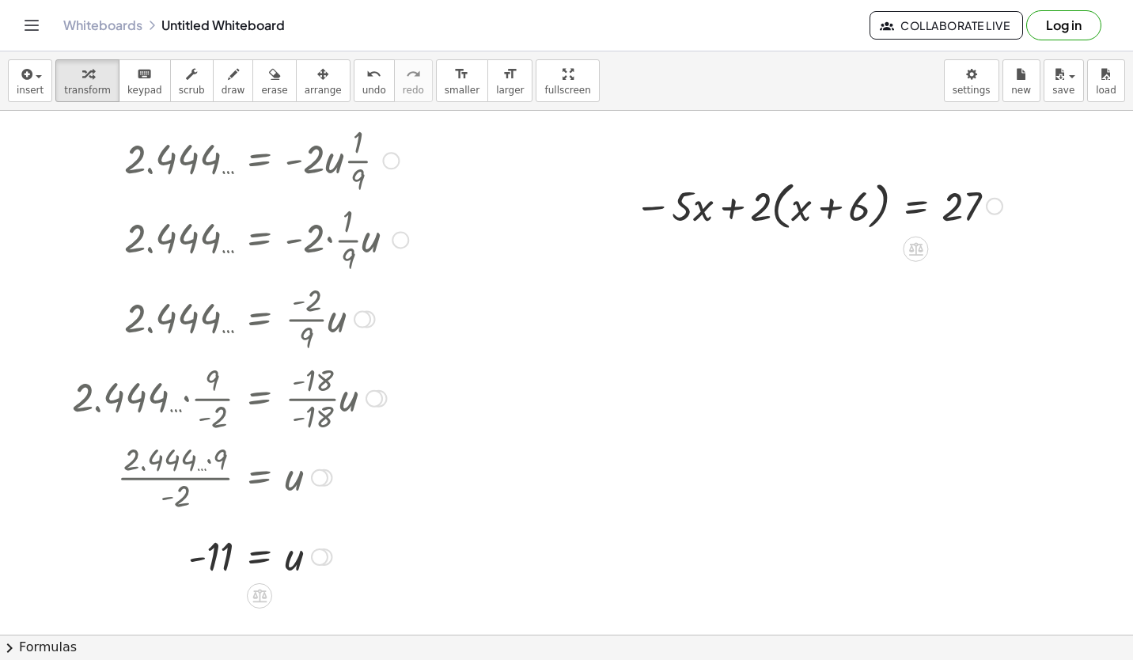
scroll to position [2172, 0]
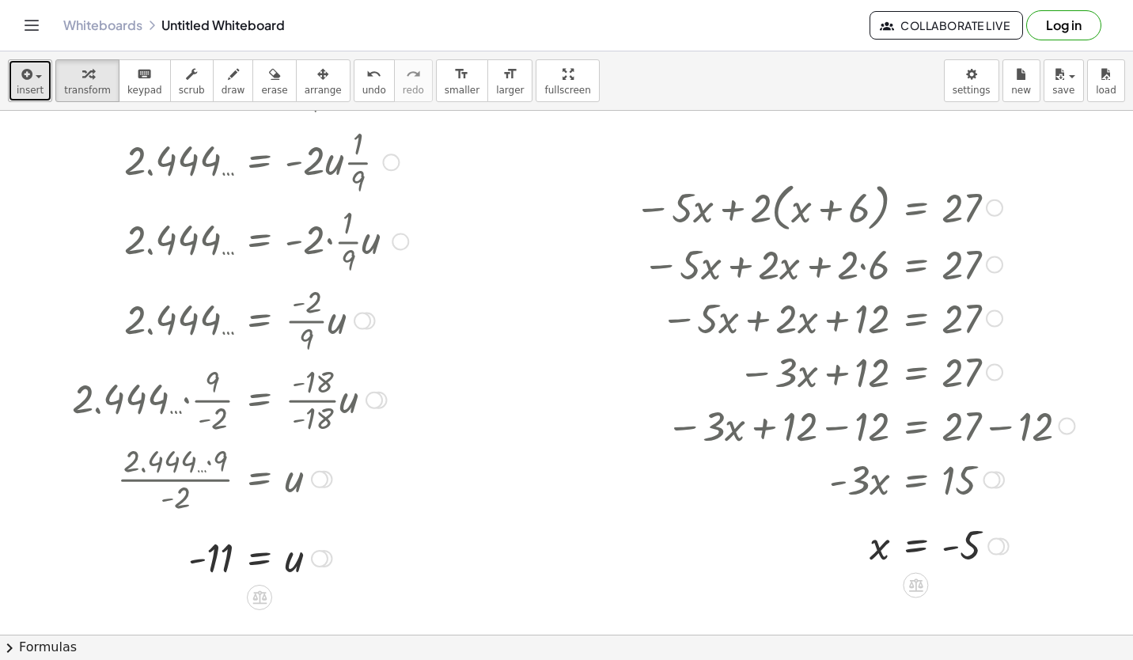
click at [25, 87] on span "insert" at bounding box center [30, 90] width 27 height 11
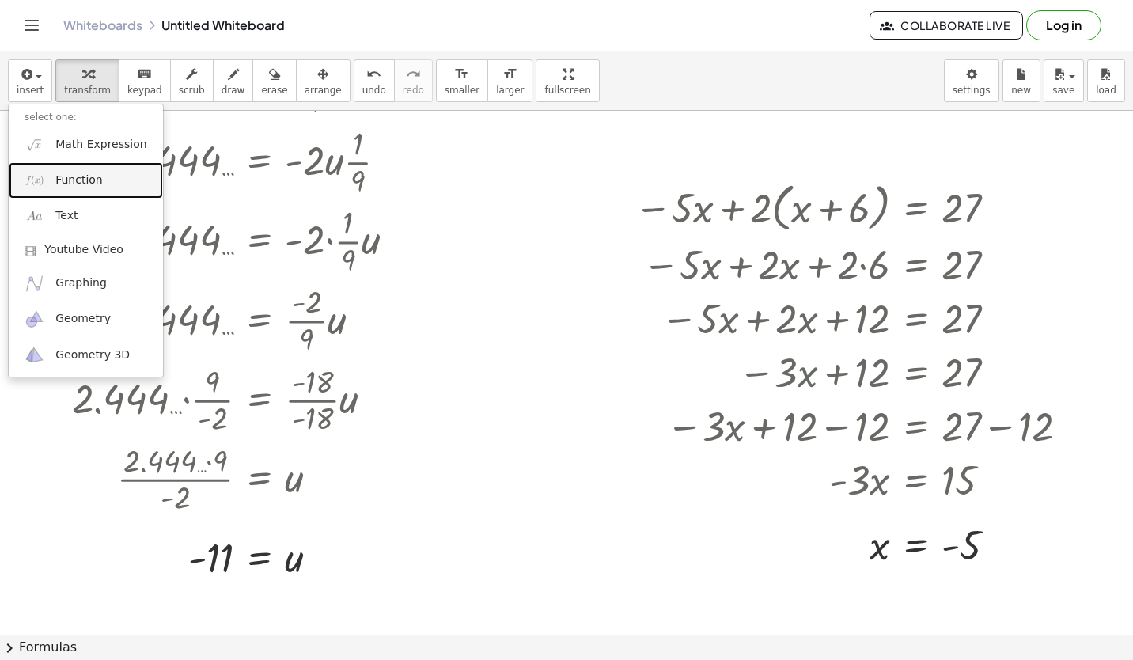
click at [90, 181] on span "Function" at bounding box center [78, 180] width 47 height 16
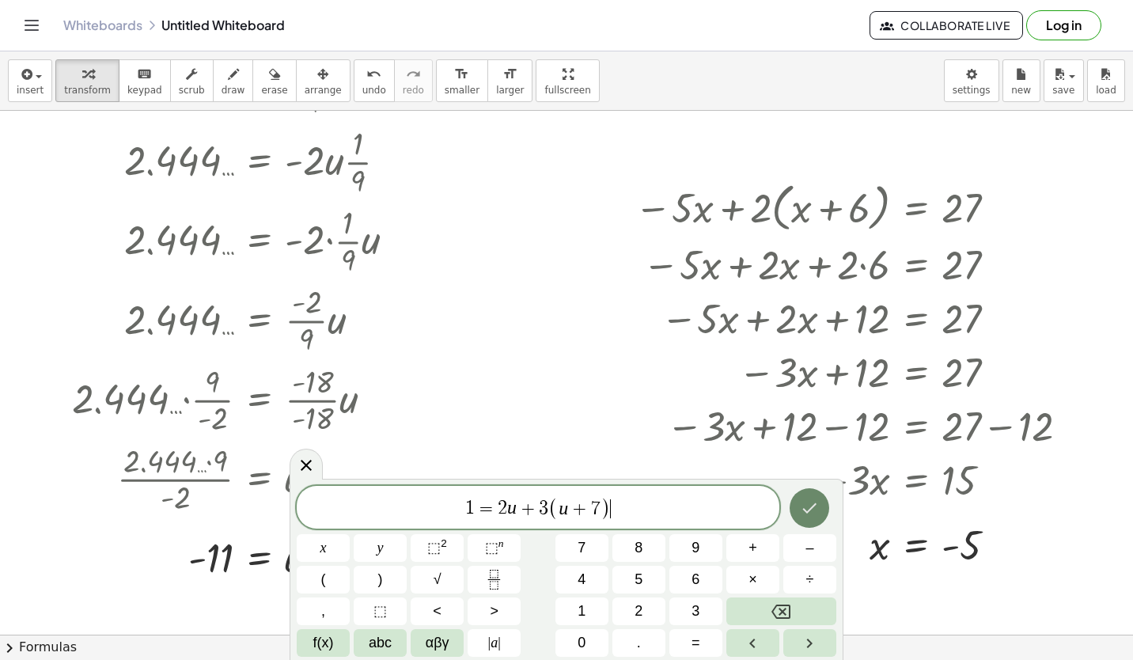
click at [811, 495] on button "Done" at bounding box center [809, 508] width 40 height 40
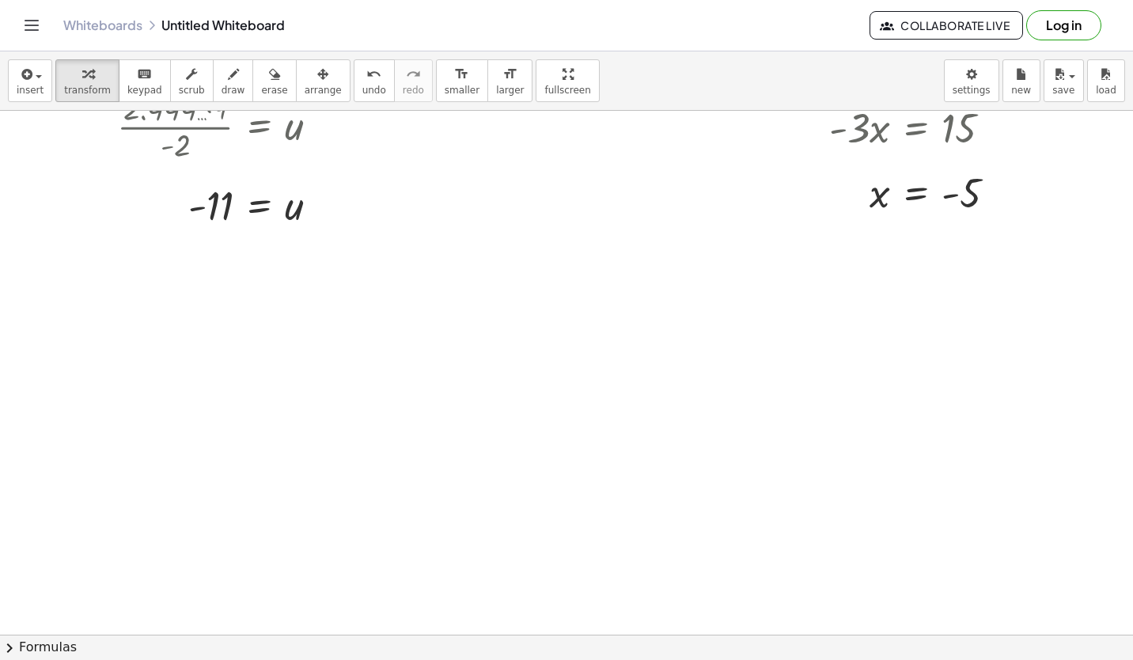
scroll to position [2529, 0]
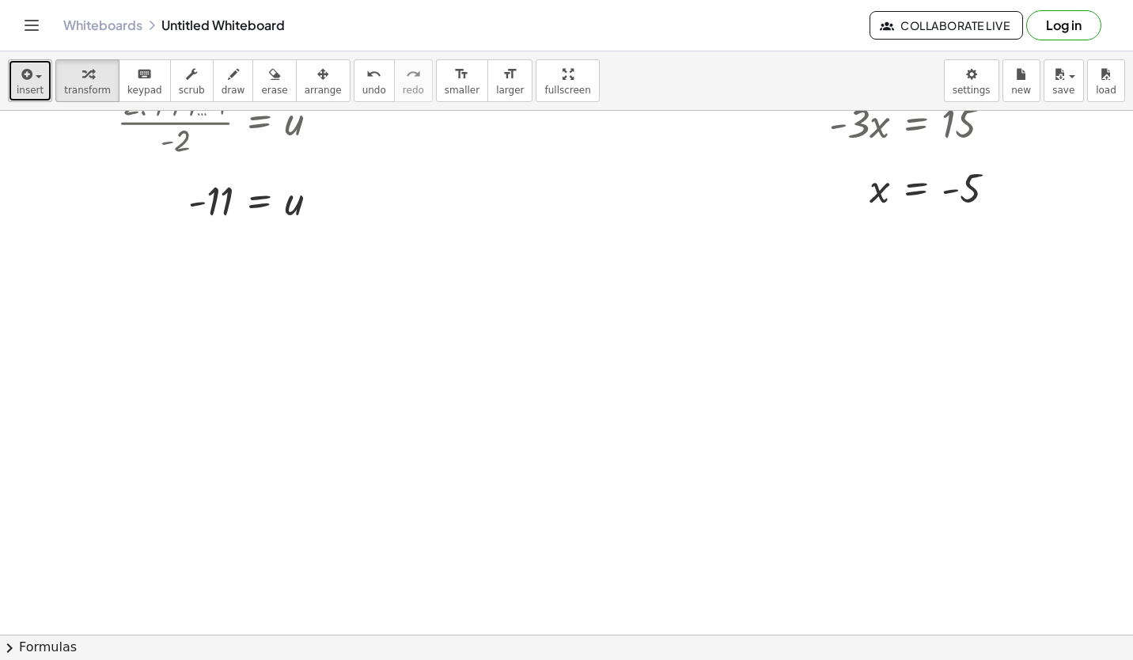
click at [32, 78] on span "button" at bounding box center [33, 75] width 3 height 11
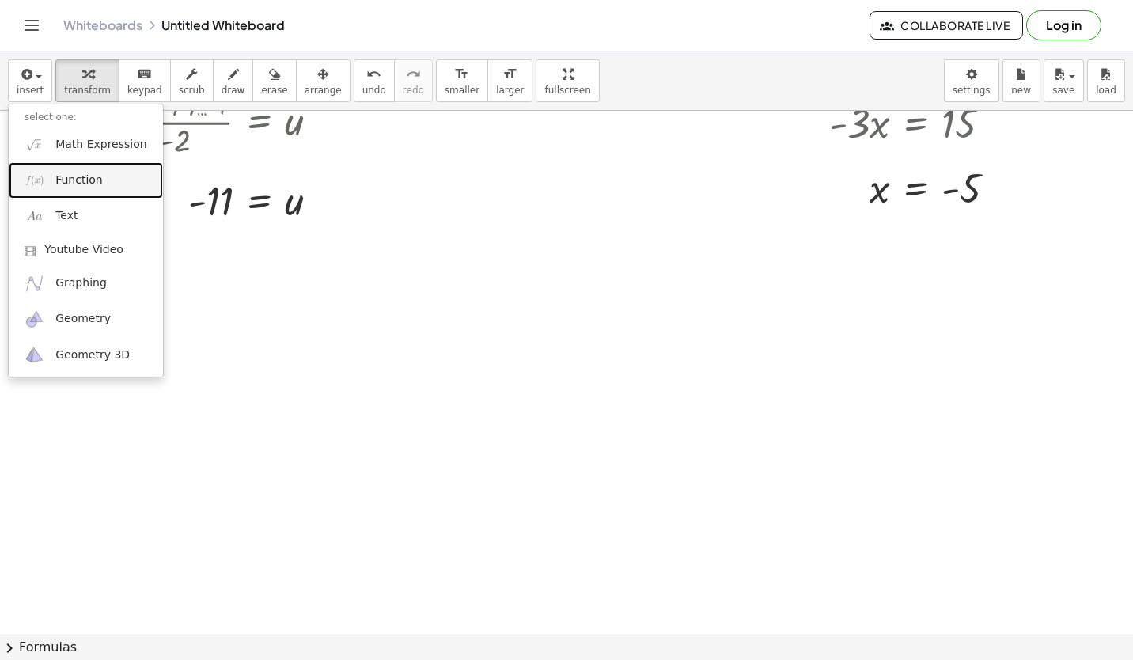
click at [98, 184] on link "Function" at bounding box center [86, 180] width 154 height 36
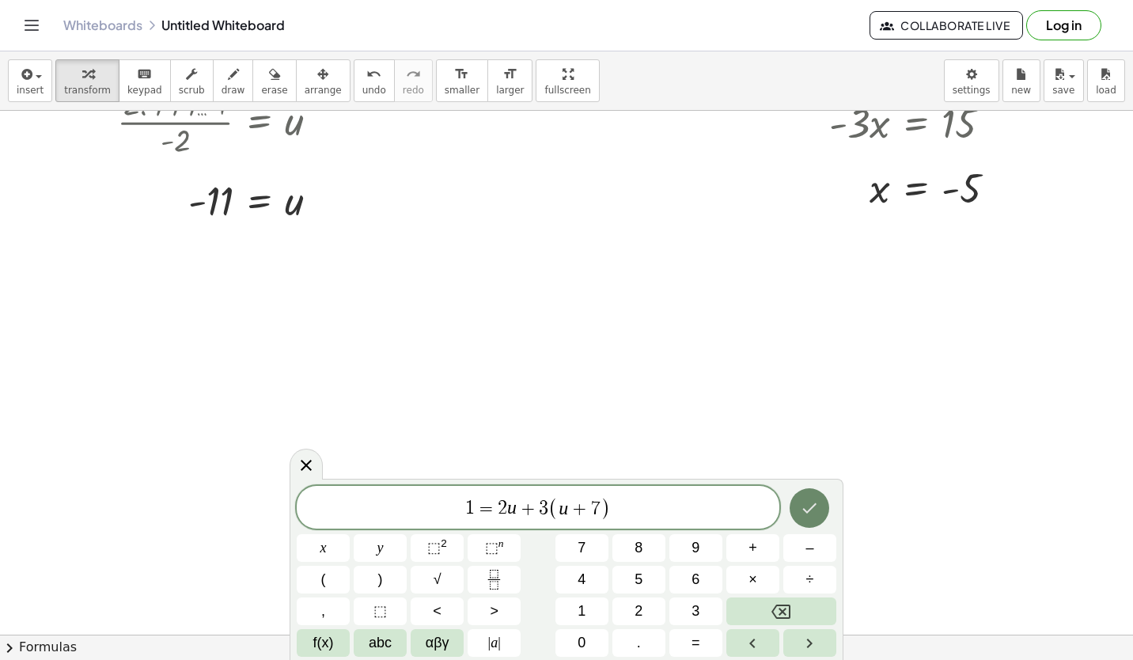
click at [801, 501] on icon "Done" at bounding box center [809, 507] width 19 height 19
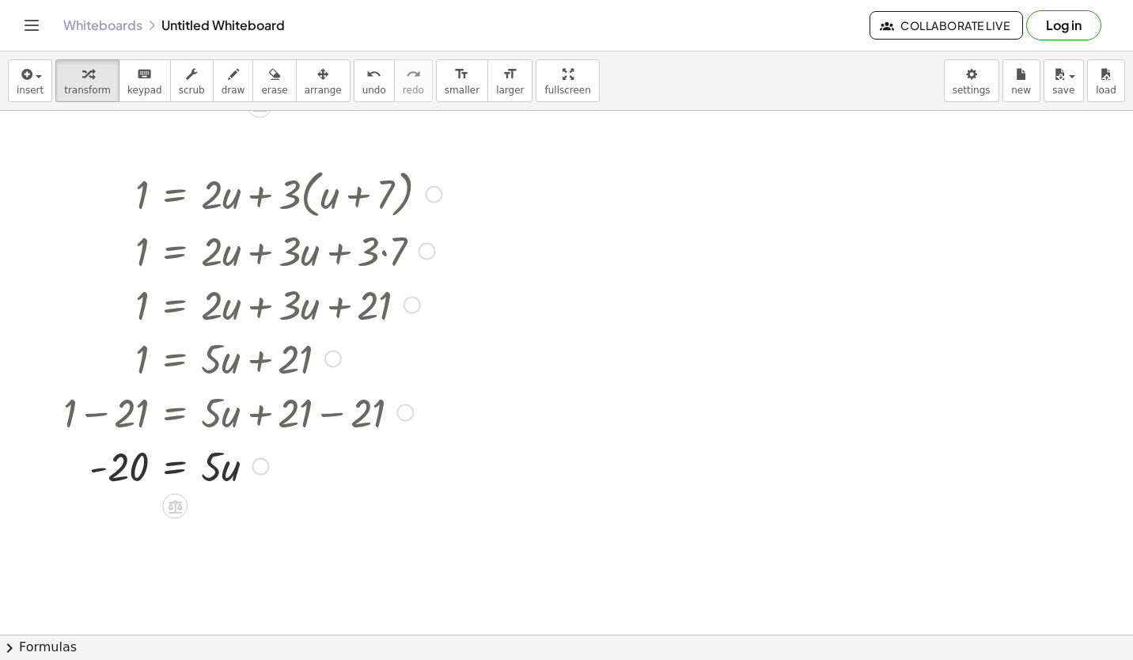
scroll to position [2672, 0]
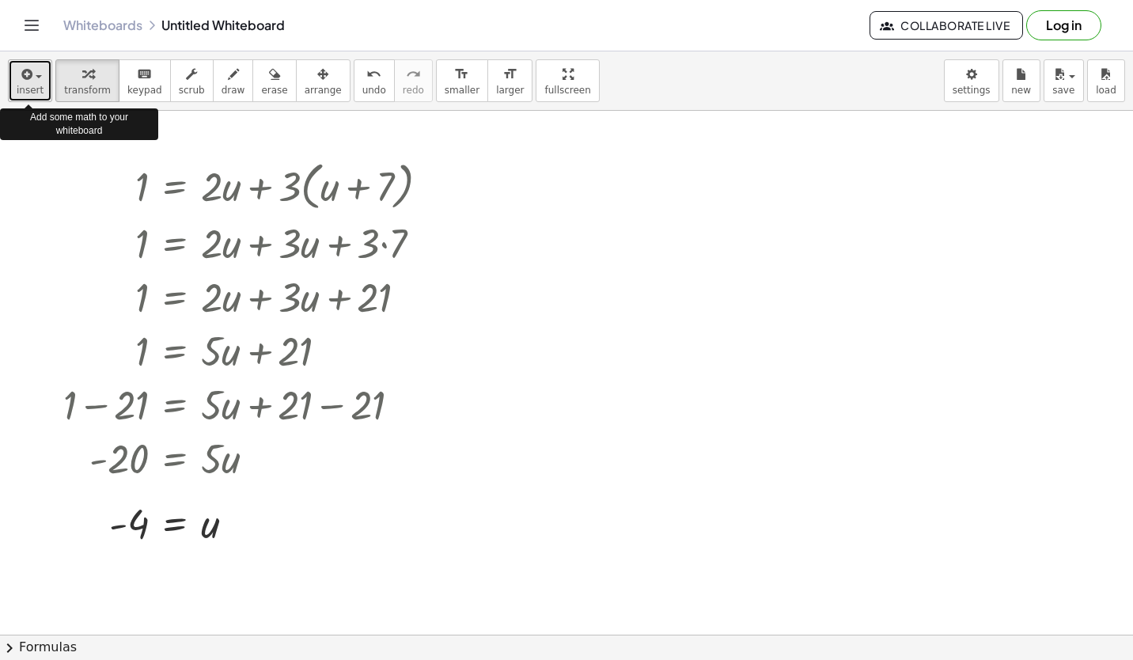
click at [40, 80] on div "button" at bounding box center [30, 73] width 27 height 19
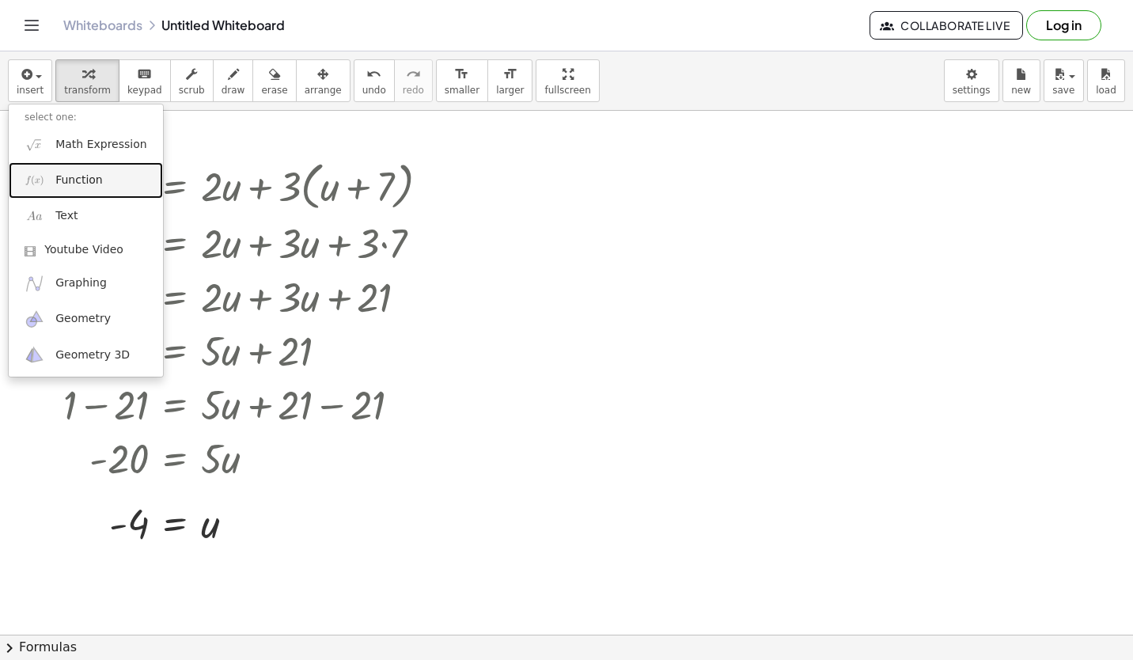
click at [78, 180] on span "Function" at bounding box center [78, 180] width 47 height 16
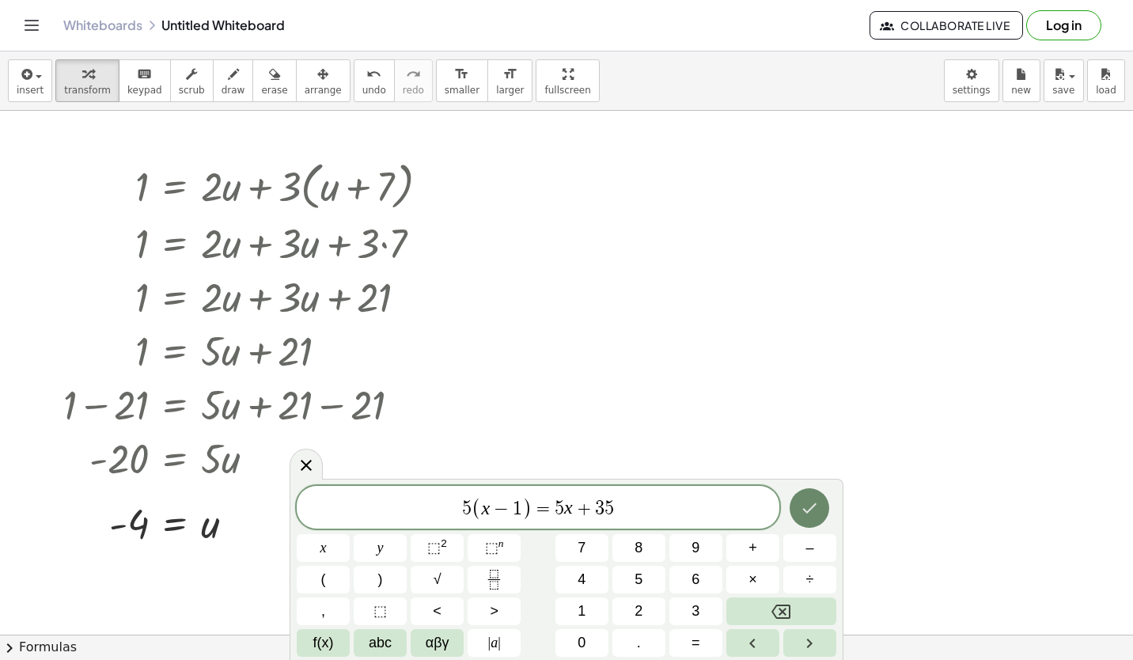
click at [812, 494] on button "Done" at bounding box center [809, 508] width 40 height 40
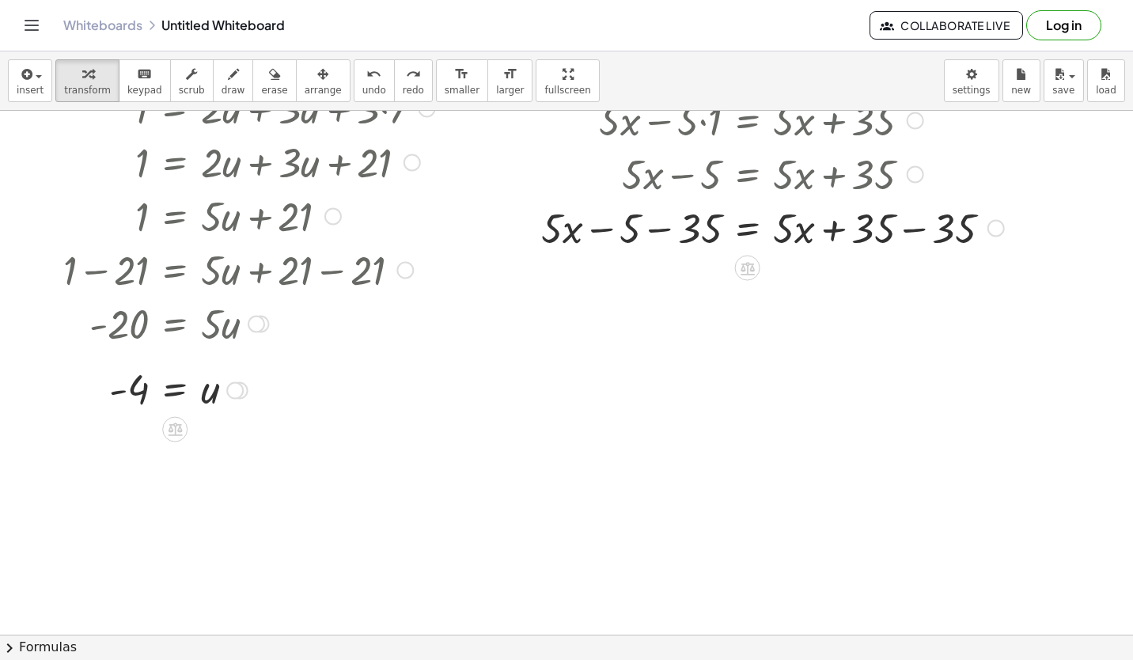
scroll to position [2799, 0]
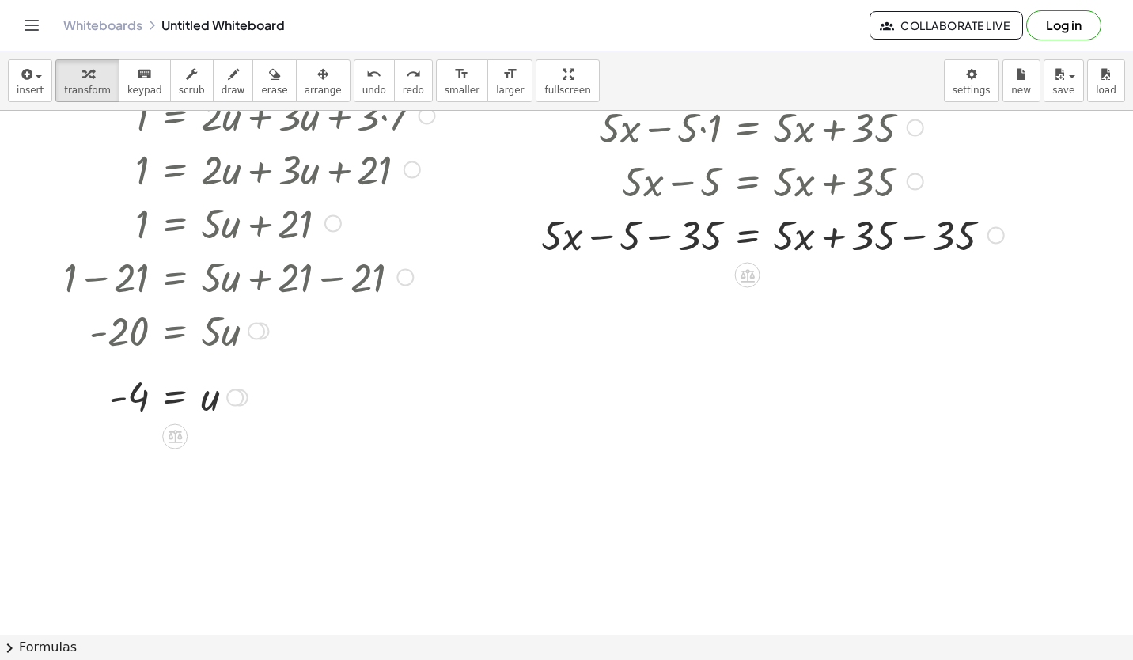
click at [346, 102] on div "insert select one: Math Expression Function Text Youtube Video Graphing Geometr…" at bounding box center [566, 80] width 1133 height 59
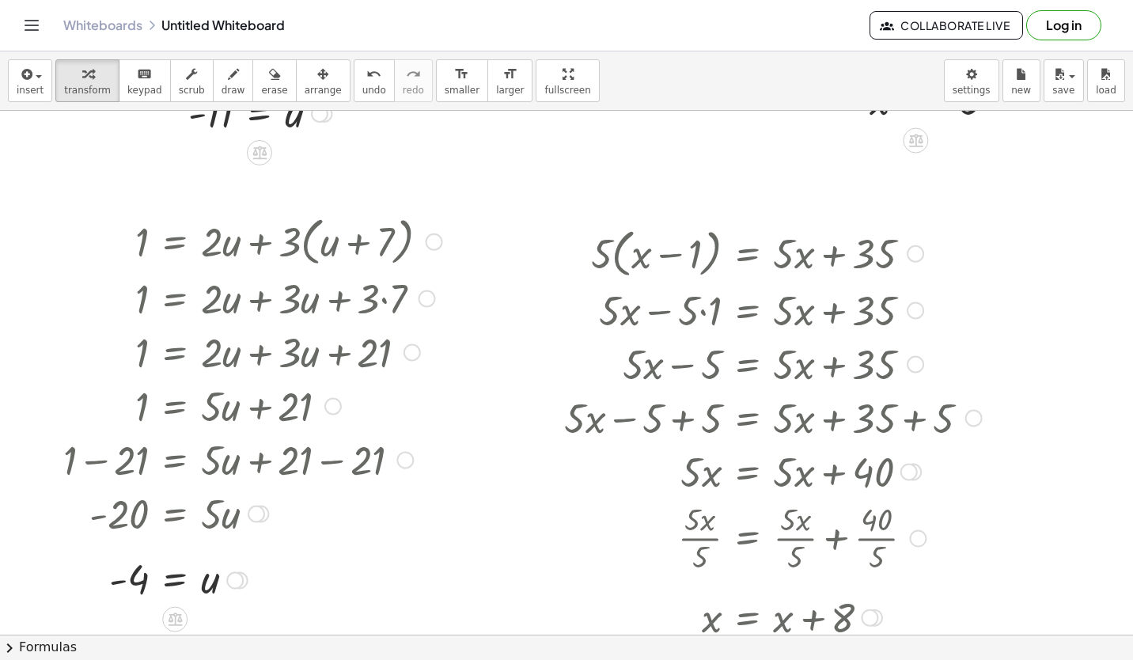
scroll to position [2622, 0]
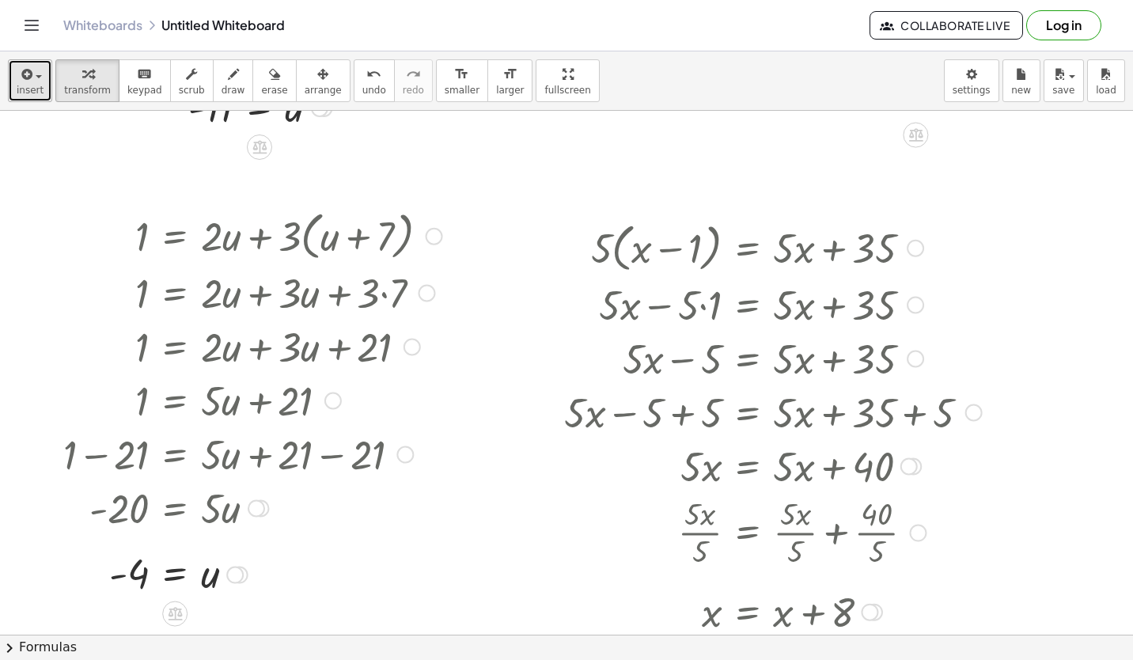
click at [23, 81] on icon "button" at bounding box center [25, 74] width 14 height 19
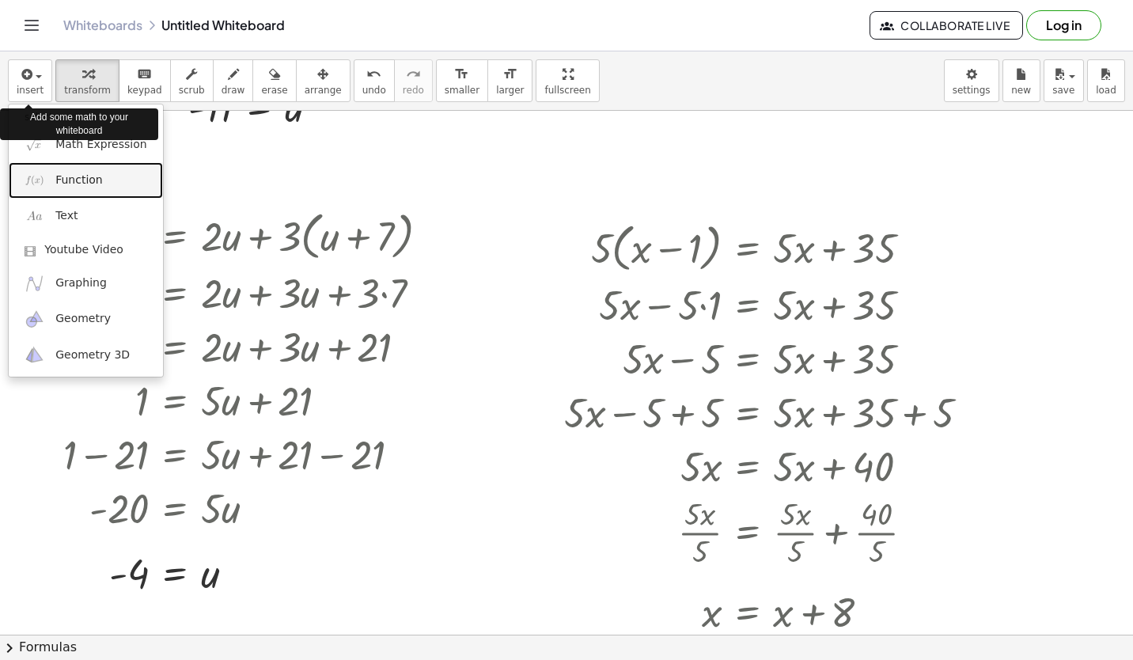
click at [74, 184] on span "Function" at bounding box center [78, 180] width 47 height 16
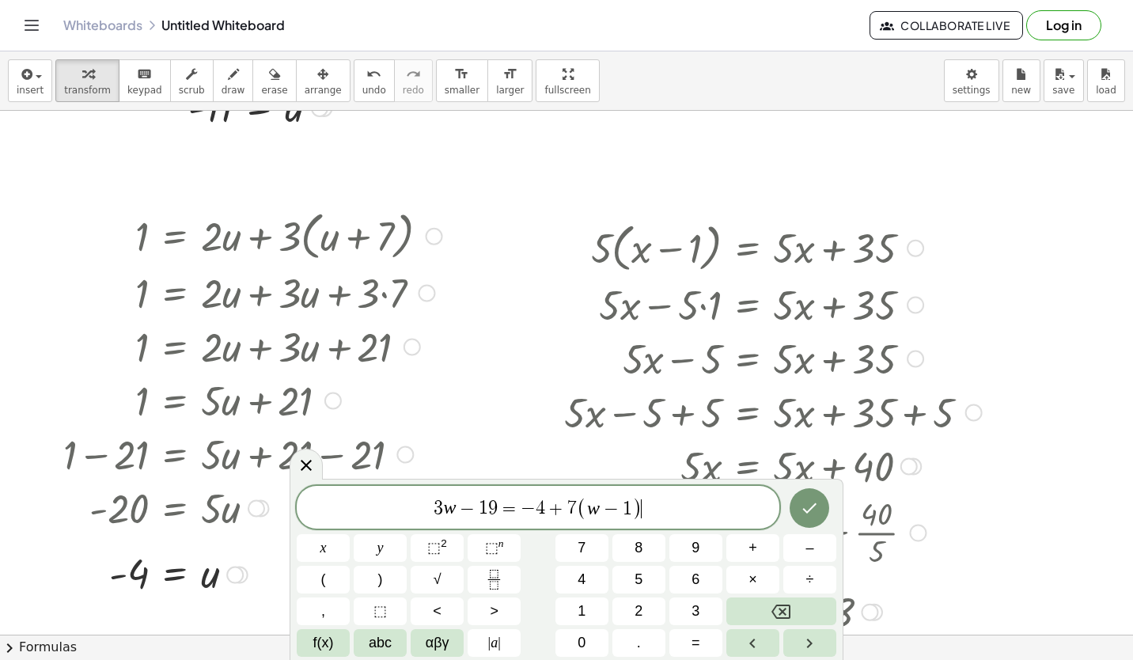
click at [806, 514] on icon "Done" at bounding box center [809, 507] width 19 height 19
